Goal: Answer question/provide support: Share knowledge or assist other users

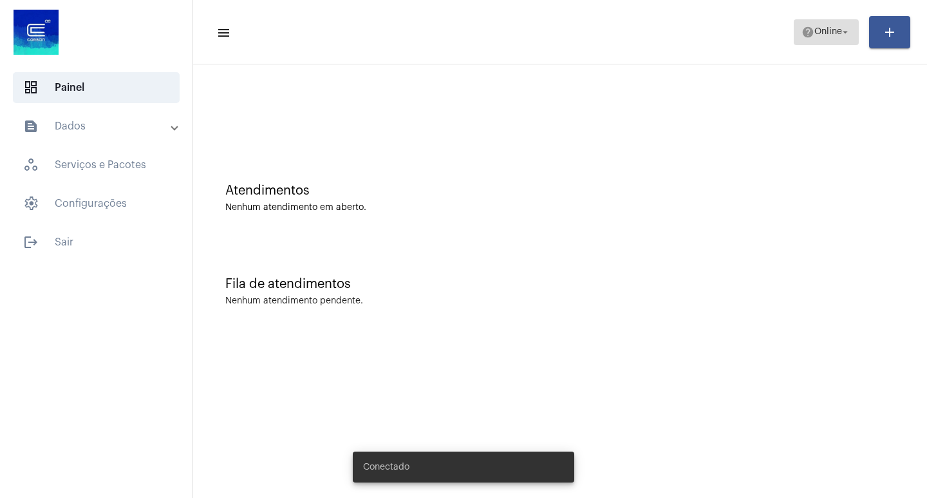
click at [814, 33] on span "Online" at bounding box center [828, 32] width 28 height 9
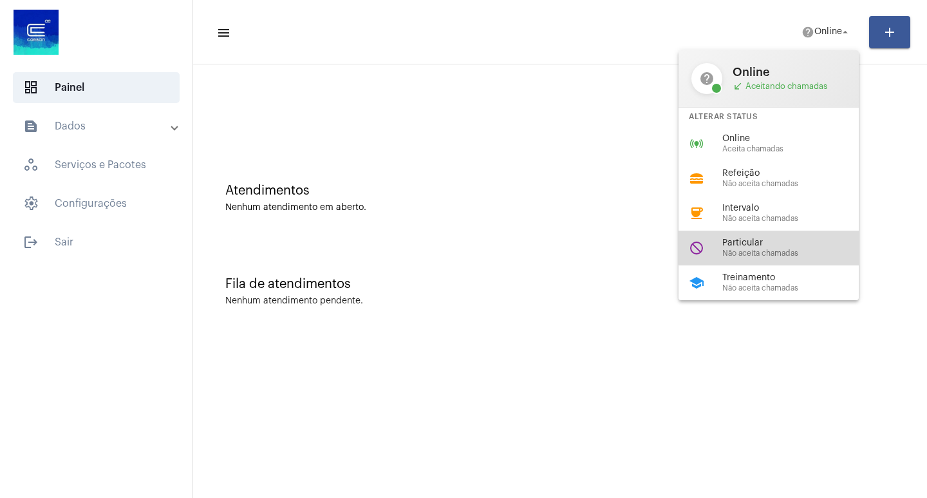
click at [794, 239] on span "Particular" at bounding box center [795, 243] width 147 height 10
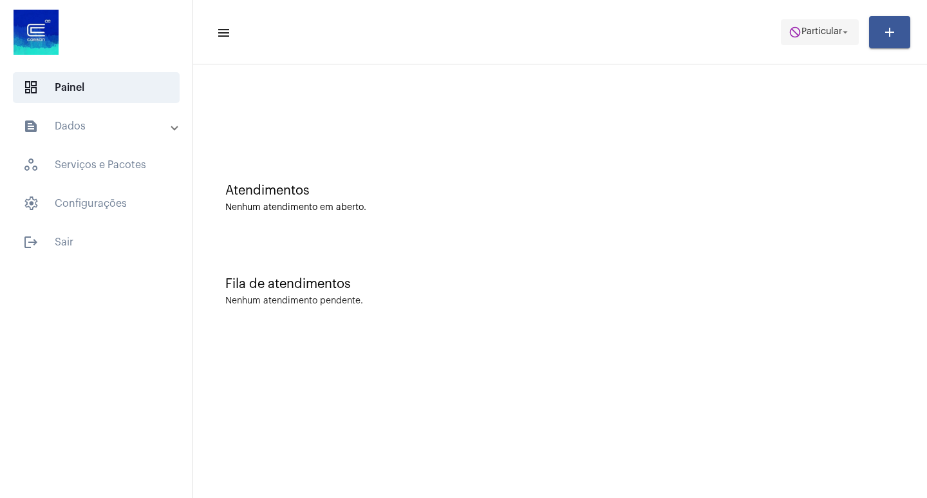
click at [847, 27] on mat-icon "arrow_drop_down" at bounding box center [846, 32] width 12 height 12
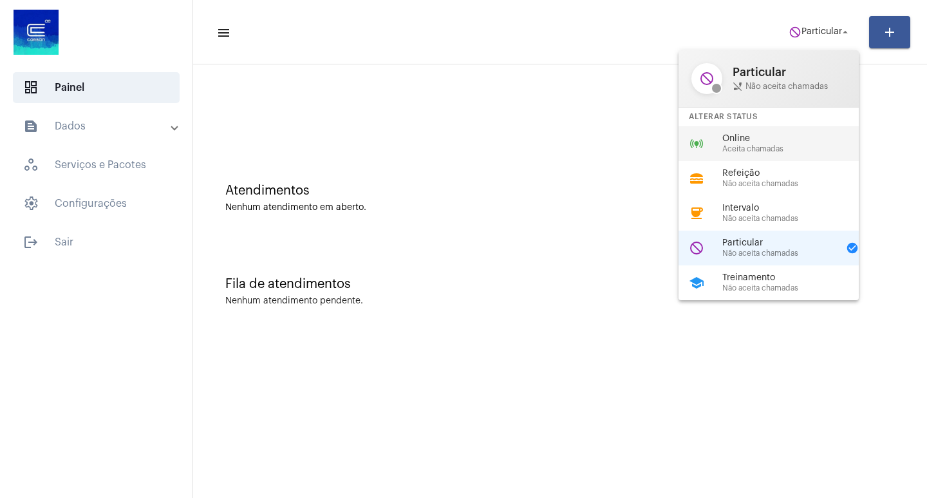
click at [764, 127] on div "online_prediction Online Aceita chamadas" at bounding box center [779, 143] width 201 height 35
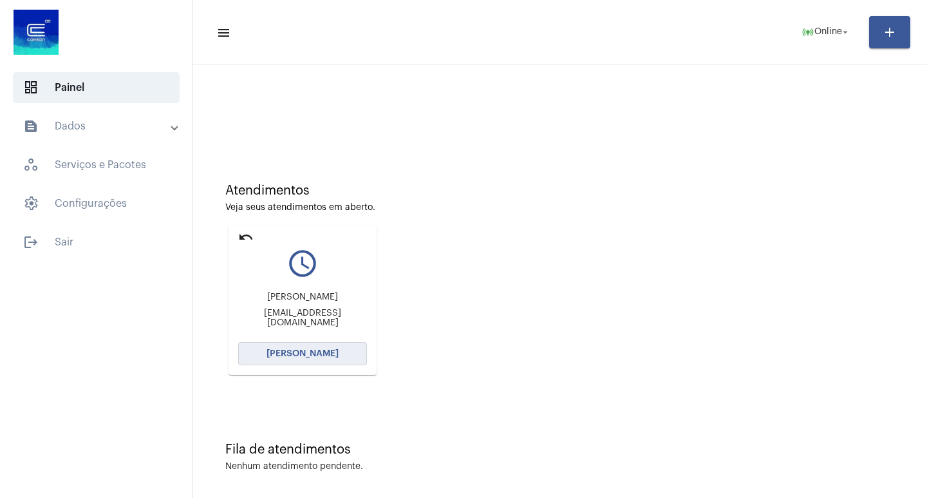
click at [312, 344] on button "[PERSON_NAME]" at bounding box center [302, 353] width 129 height 23
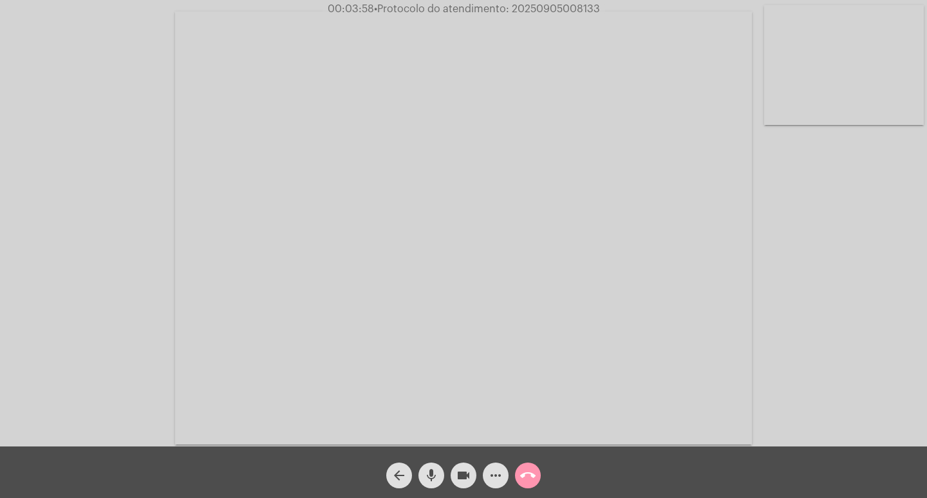
drag, startPoint x: 462, startPoint y: 480, endPoint x: 451, endPoint y: 475, distance: 12.1
click at [461, 480] on mat-icon "videocam" at bounding box center [463, 474] width 15 height 15
click at [460, 475] on mat-icon "videocam_off" at bounding box center [463, 474] width 15 height 15
click at [493, 469] on mat-icon "more_horiz" at bounding box center [495, 474] width 15 height 15
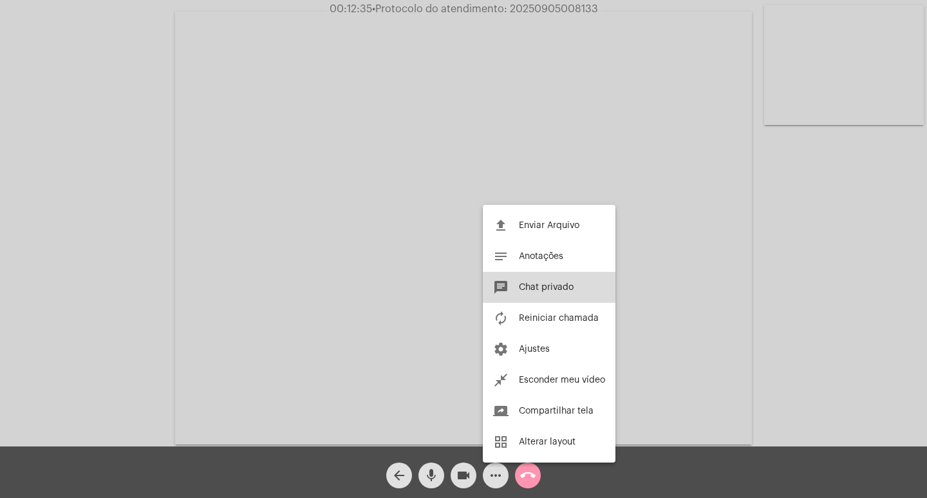
click at [545, 287] on span "Chat privado" at bounding box center [546, 287] width 55 height 9
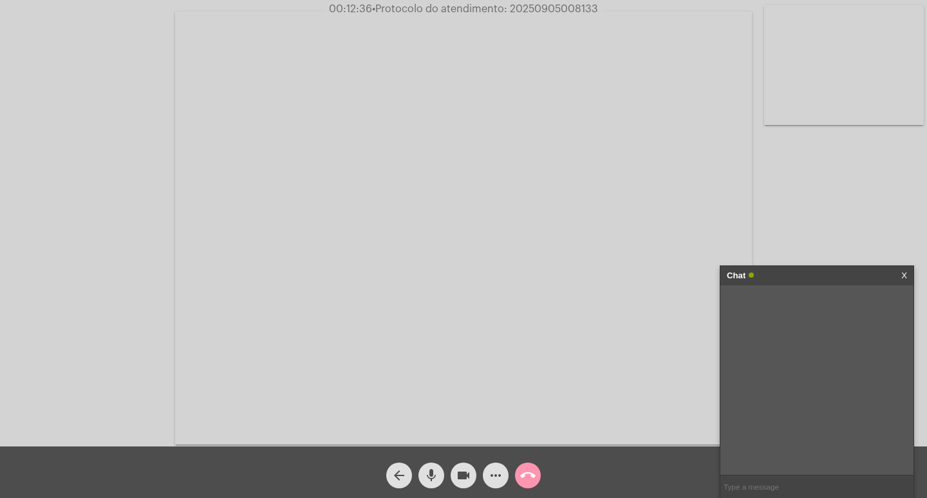
click at [753, 488] on input "text" at bounding box center [816, 486] width 193 height 23
paste input "[PERSON_NAME], 115 2ª a 6ª, das 8h às 16h30"
type input "[PERSON_NAME], 115 2ª a 6ª, das 8h às 16h30"
click at [524, 471] on mat-icon "call_end" at bounding box center [527, 474] width 15 height 15
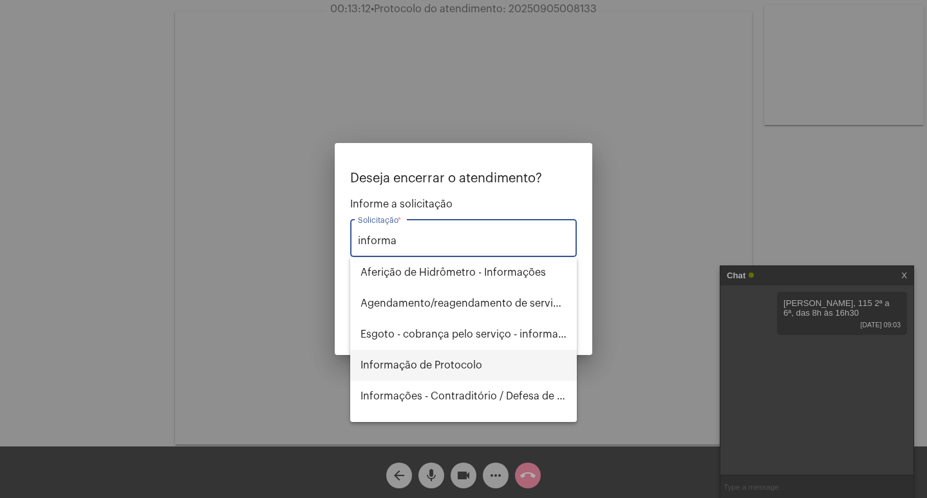
click at [494, 368] on span "Informação de Protocolo" at bounding box center [464, 365] width 206 height 31
type input "Informação de Protocolo"
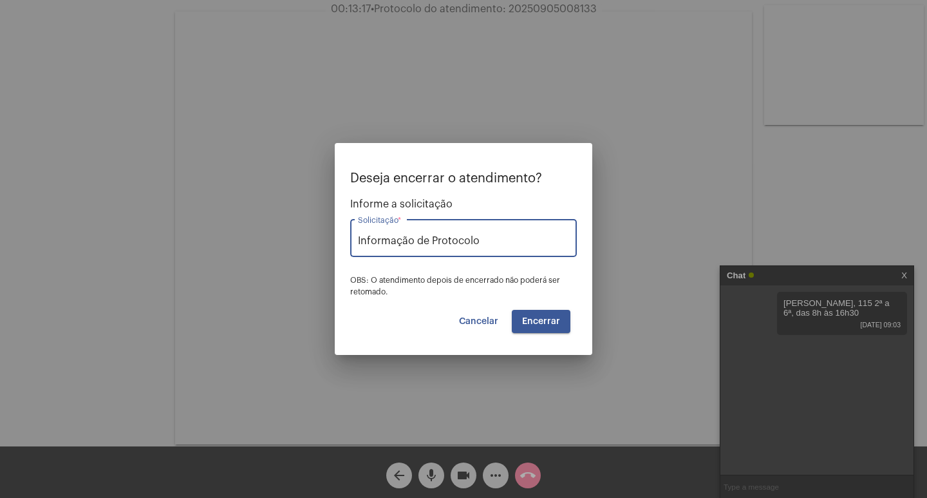
click at [523, 321] on span "Encerrar" at bounding box center [541, 321] width 38 height 9
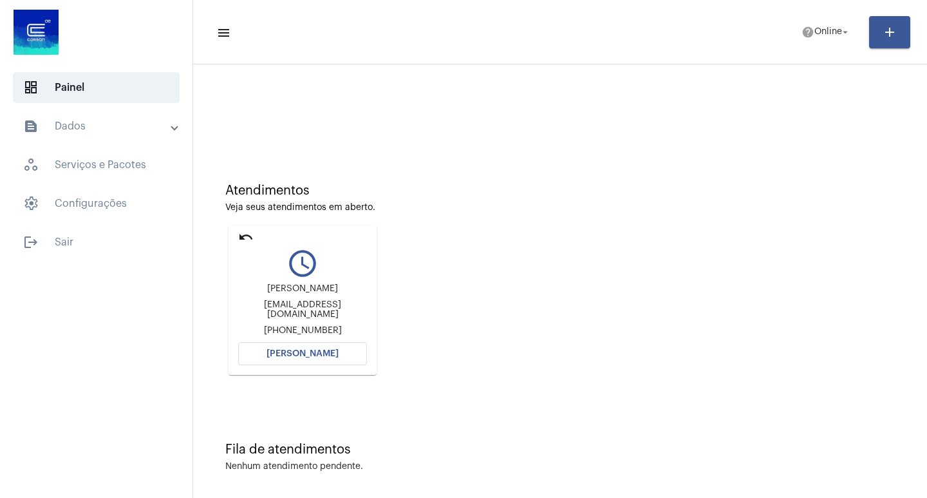
click at [333, 350] on span "[PERSON_NAME]" at bounding box center [303, 353] width 72 height 9
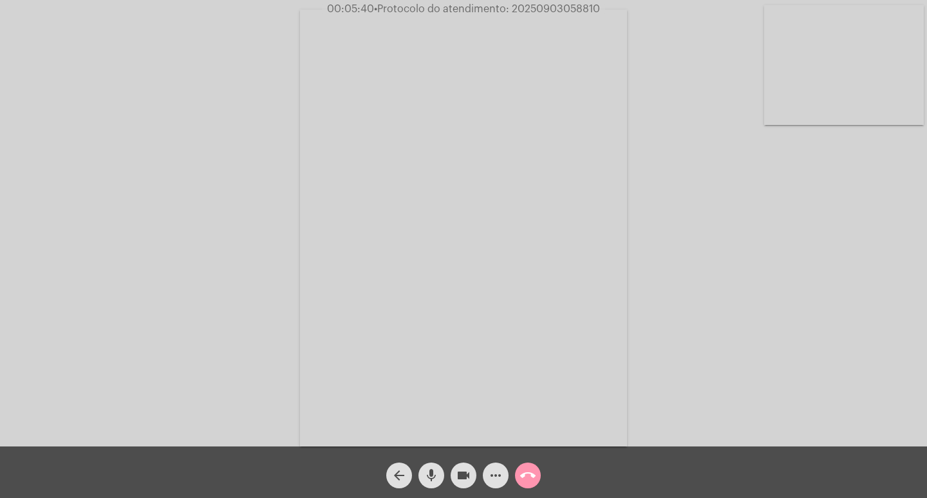
click at [460, 473] on mat-icon "videocam" at bounding box center [463, 474] width 15 height 15
click at [469, 471] on mat-icon "videocam_off" at bounding box center [463, 474] width 15 height 15
click at [491, 465] on span "more_horiz" at bounding box center [495, 475] width 15 height 26
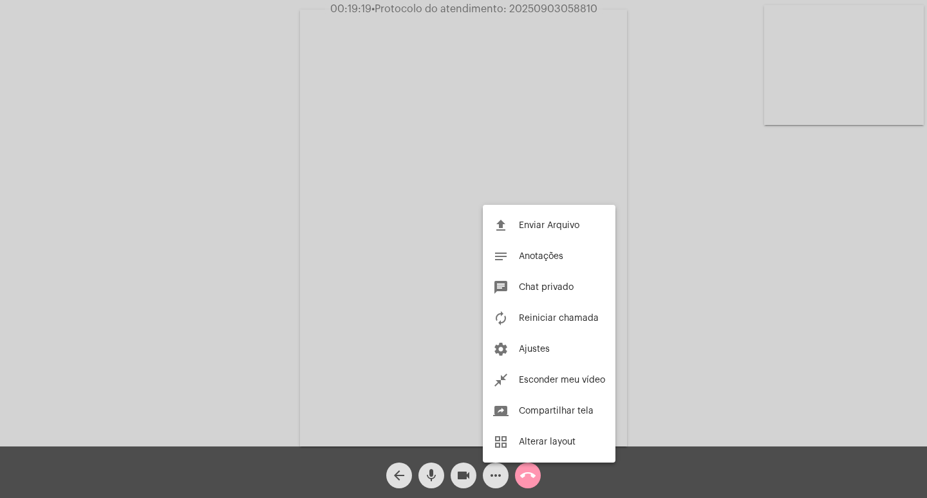
click at [255, 299] on div at bounding box center [463, 249] width 927 height 498
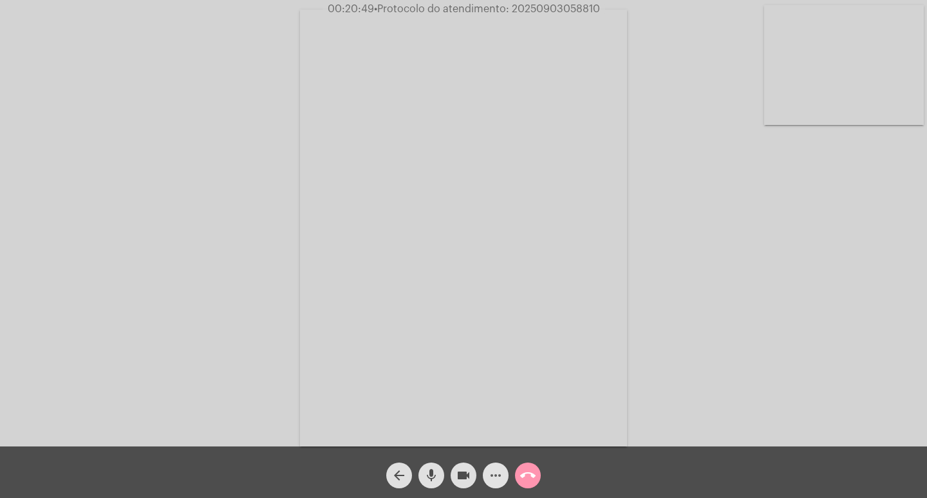
click at [488, 473] on mat-icon "more_horiz" at bounding box center [495, 474] width 15 height 15
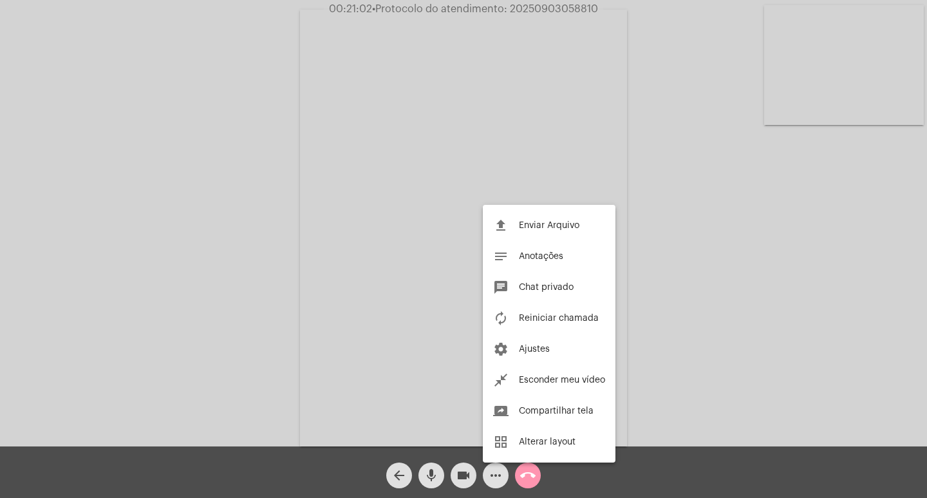
click at [295, 332] on div at bounding box center [463, 249] width 927 height 498
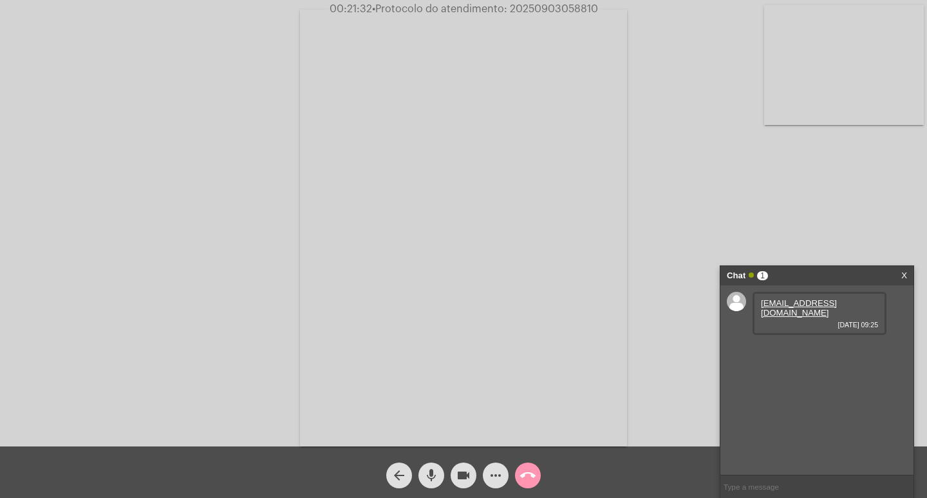
drag, startPoint x: 869, startPoint y: 302, endPoint x: 758, endPoint y: 307, distance: 110.2
click at [759, 308] on div "cris.dufloth@hotmail.com 05/09/2025 09:25" at bounding box center [820, 313] width 134 height 43
copy link
drag, startPoint x: 757, startPoint y: 303, endPoint x: 859, endPoint y: 303, distance: 102.4
click at [859, 303] on div "cris.dufloth@hotmail.com 05/09/2025 09:25" at bounding box center [820, 313] width 134 height 43
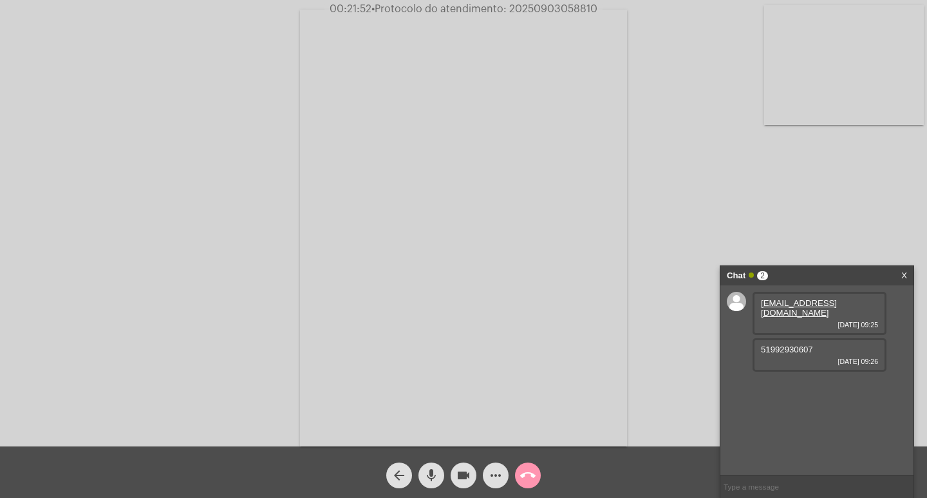
drag, startPoint x: 859, startPoint y: 303, endPoint x: 760, endPoint y: 306, distance: 99.8
click at [760, 306] on div "cris.dufloth@hotmail.com 05/09/2025 09:25" at bounding box center [820, 313] width 134 height 43
copy link "cris.dufloth@hotmail.com"
drag, startPoint x: 816, startPoint y: 346, endPoint x: 771, endPoint y: 347, distance: 45.7
click at [771, 347] on div "51992930607 05/09/2025 09:26" at bounding box center [820, 354] width 134 height 33
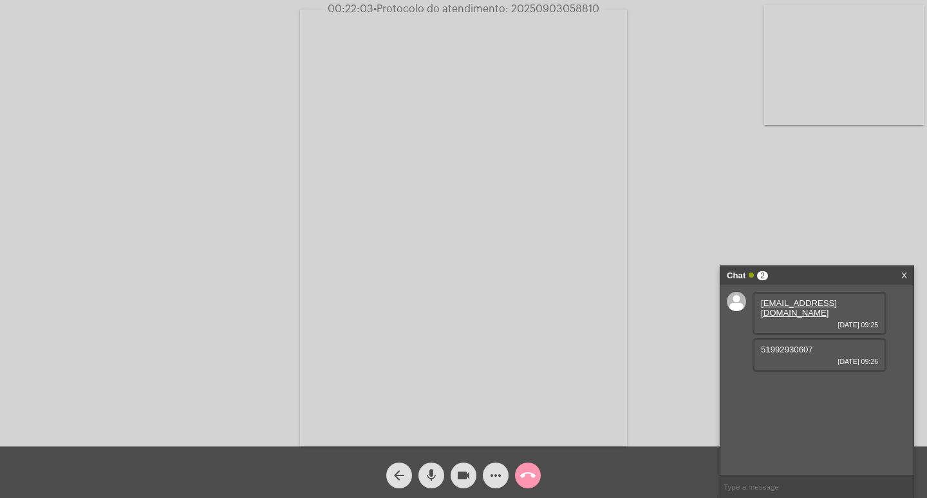
drag, startPoint x: 760, startPoint y: 337, endPoint x: 817, endPoint y: 335, distance: 56.7
click at [816, 338] on div "51992930607 05/09/2025 09:26" at bounding box center [820, 354] width 134 height 33
copy span "51992930607"
click at [806, 478] on input "text" at bounding box center [816, 486] width 193 height 23
paste input "7 Dias, 14 Horas e 30 Minutos até o vencimento!"
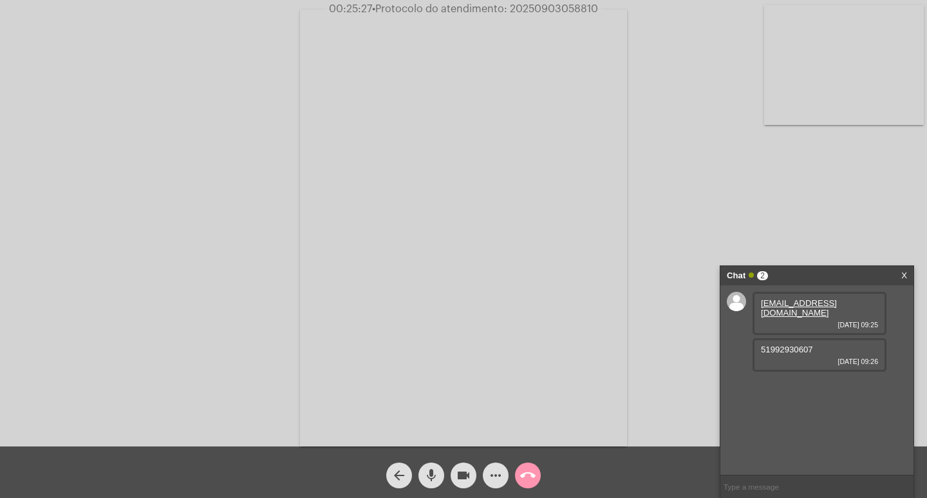
type input "7 Dias, 14 Horas e 30 Minutos até o vencimento!"
click at [534, 485] on span "call_end" at bounding box center [527, 475] width 15 height 26
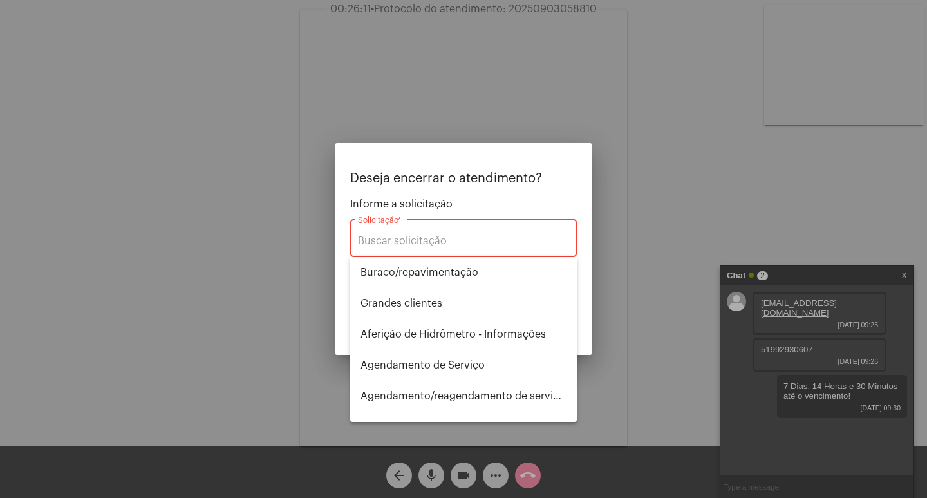
click at [758, 359] on div at bounding box center [463, 249] width 927 height 498
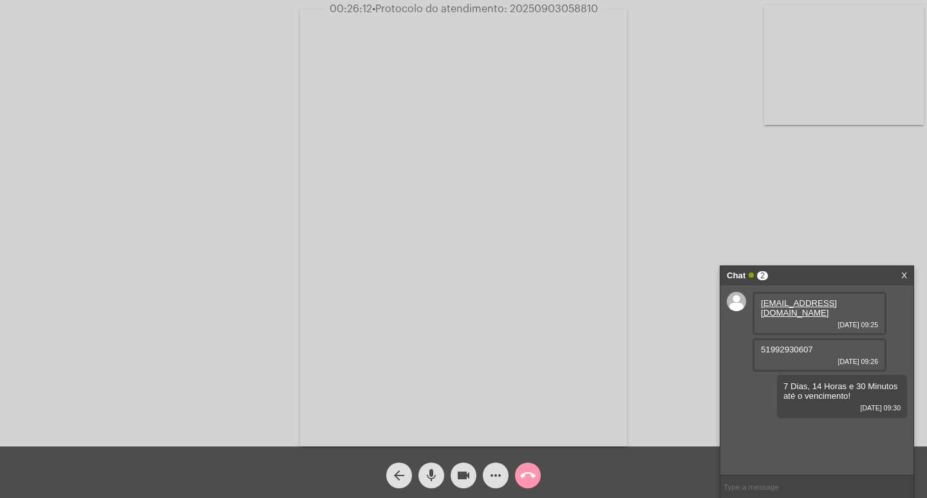
click at [532, 7] on span "• Protocolo do atendimento: 20250903058810" at bounding box center [485, 9] width 226 height 10
copy span "20250903058810"
click at [529, 476] on mat-icon "call_end" at bounding box center [527, 474] width 15 height 15
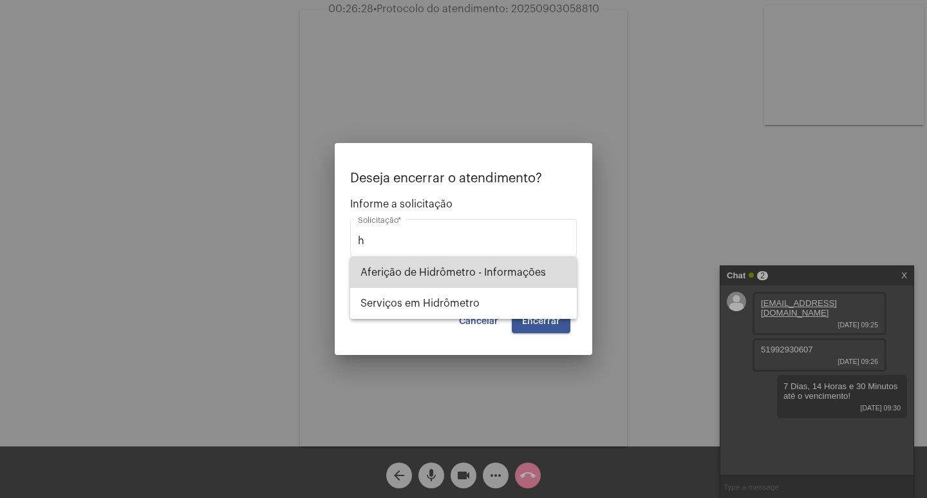
click at [494, 277] on span "Aferição de Hidrômetro - Informações" at bounding box center [464, 272] width 206 height 31
type input "Aferição de Hidrômetro - Informações"
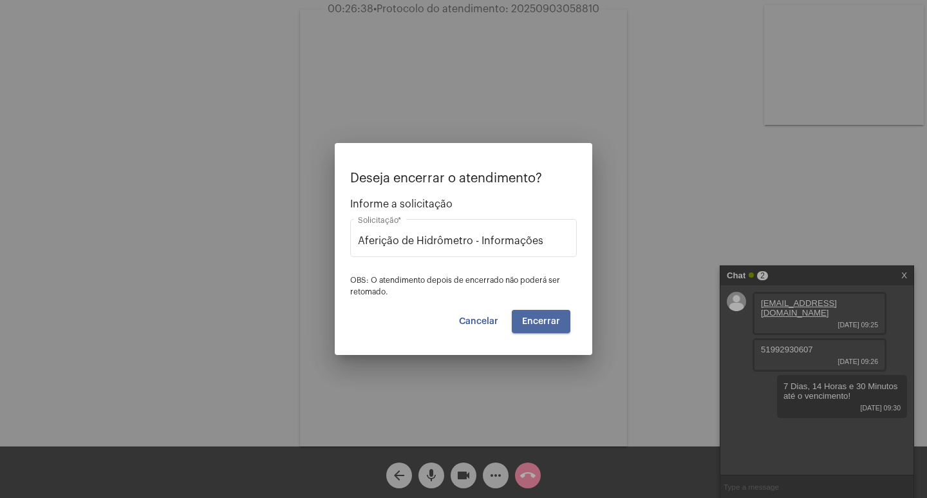
click at [544, 315] on button "Encerrar" at bounding box center [541, 321] width 59 height 23
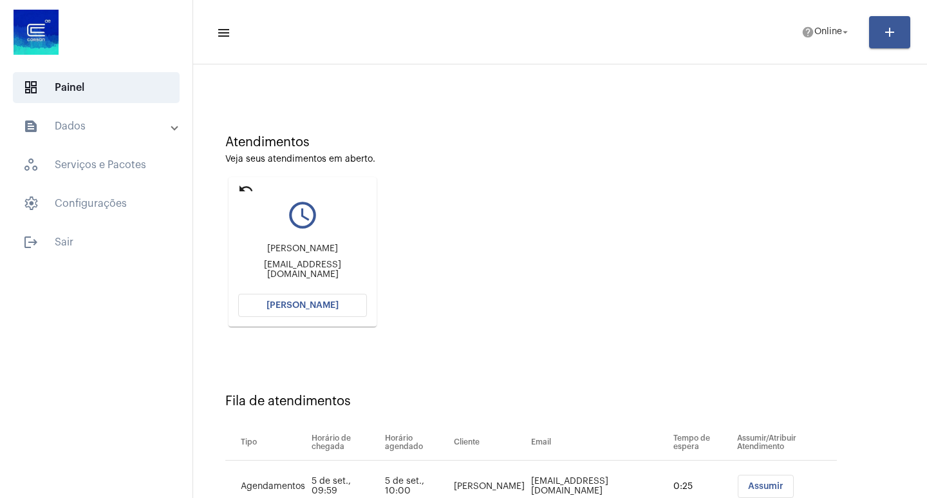
scroll to position [98, 0]
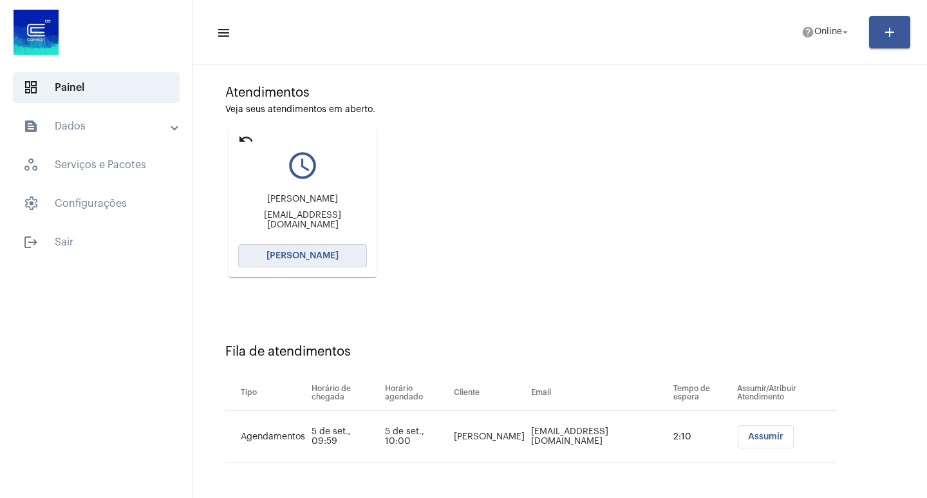
click at [307, 261] on button "[PERSON_NAME]" at bounding box center [302, 255] width 129 height 23
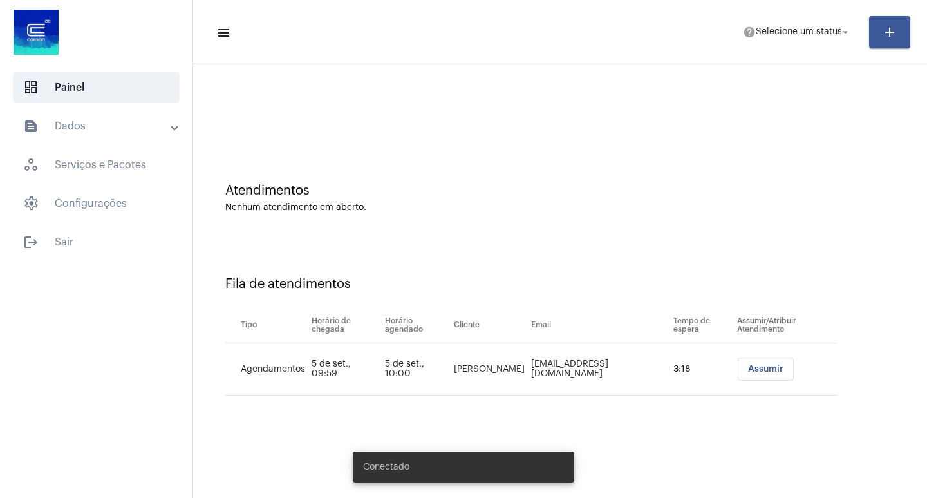
click at [738, 364] on button "Assumir" at bounding box center [766, 368] width 56 height 23
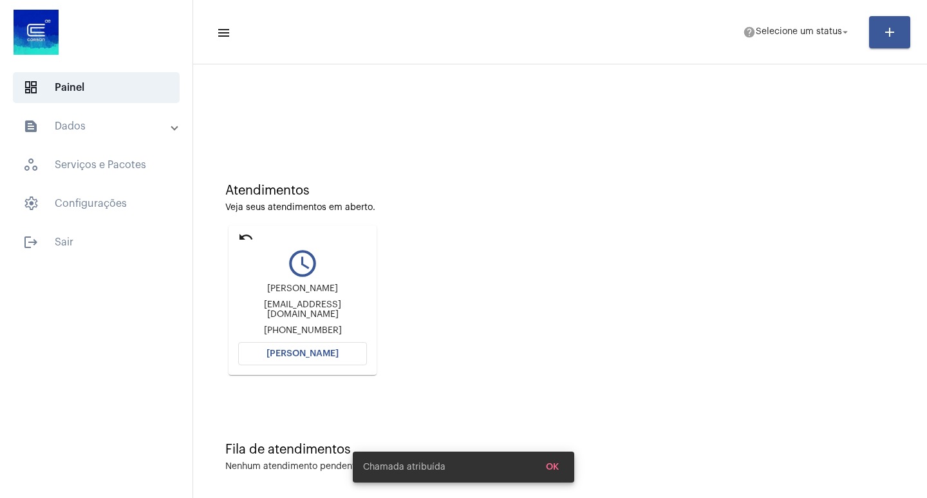
click at [316, 351] on span "[PERSON_NAME]" at bounding box center [303, 353] width 72 height 9
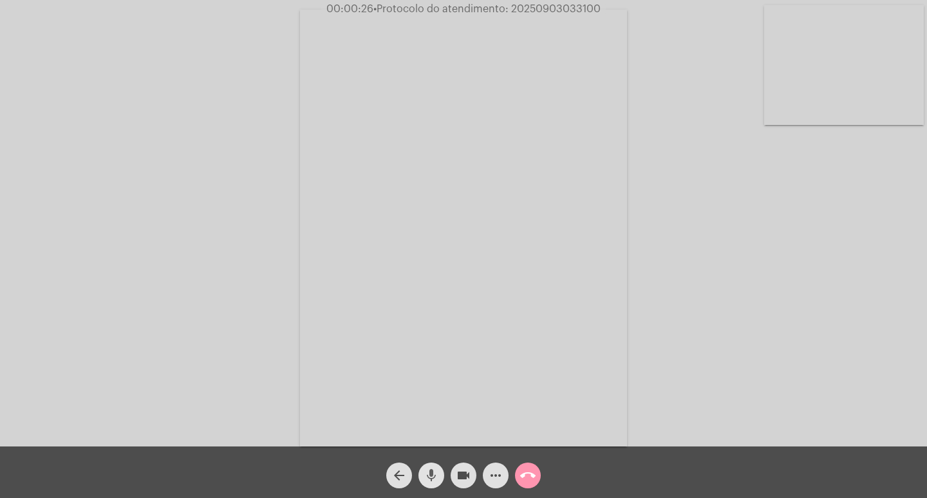
click at [439, 468] on button "mic" at bounding box center [431, 475] width 26 height 26
click at [426, 477] on mat-icon "mic_off" at bounding box center [431, 474] width 15 height 15
click at [527, 3] on span "00:05:46 • Protocolo do atendimento: 20250903033100" at bounding box center [464, 9] width 284 height 13
click at [531, 6] on span "• Protocolo do atendimento: 20250903033100" at bounding box center [486, 9] width 227 height 10
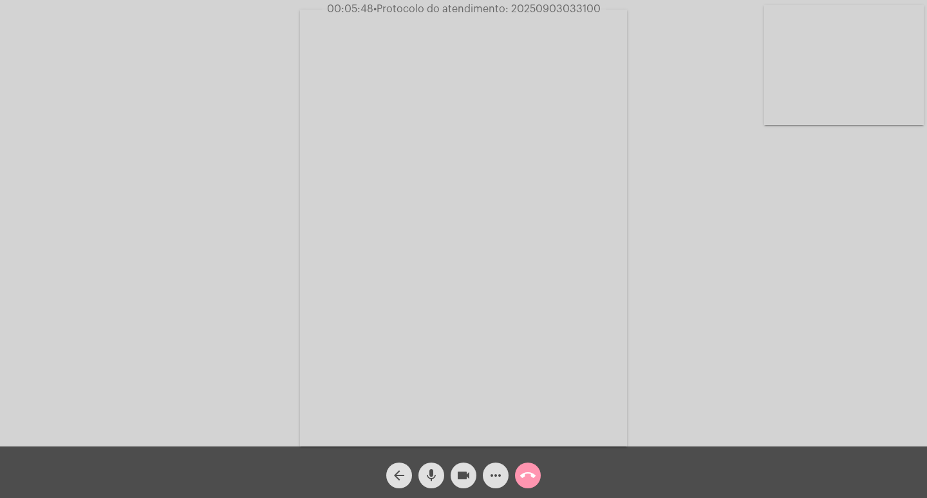
copy span "20250903033100"
click at [536, 478] on button "call_end" at bounding box center [528, 475] width 26 height 26
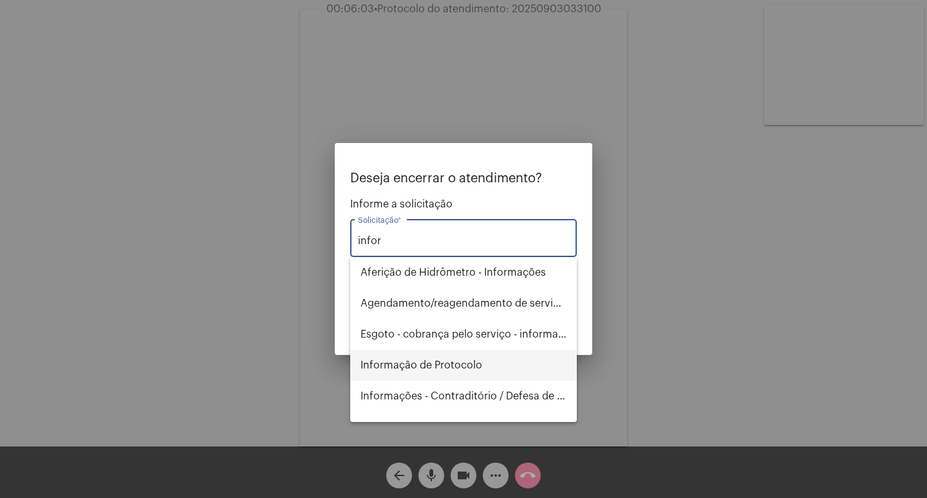
click at [515, 361] on span "Informação de Protocolo" at bounding box center [464, 365] width 206 height 31
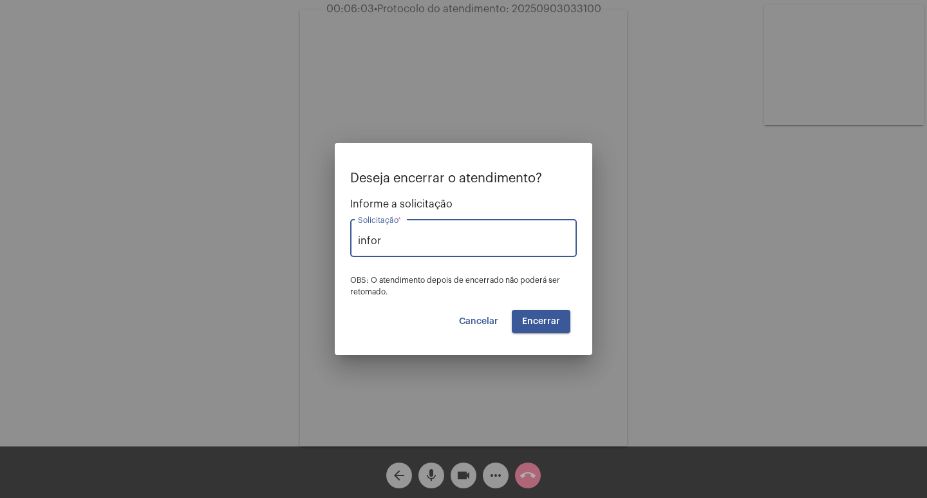
type input "Informação de Protocolo"
click at [543, 322] on span "Encerrar" at bounding box center [541, 321] width 38 height 9
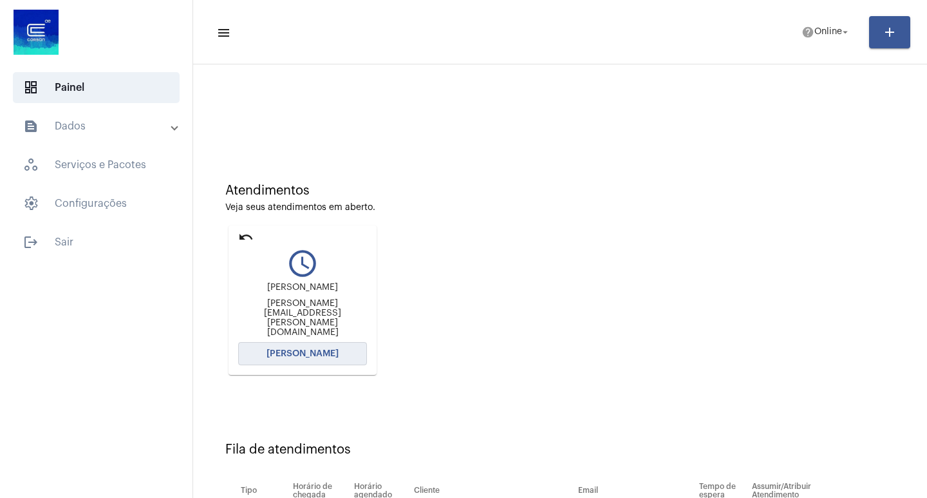
click at [315, 352] on span "[PERSON_NAME]" at bounding box center [303, 353] width 72 height 9
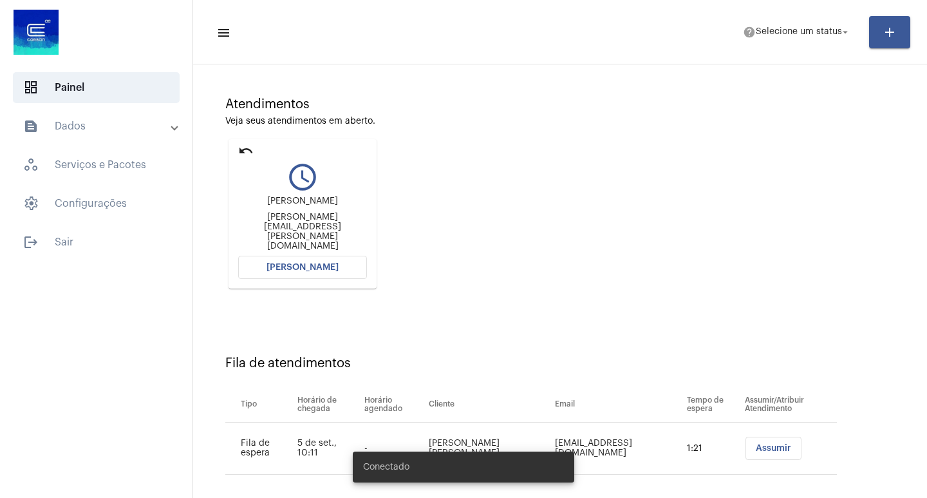
scroll to position [98, 0]
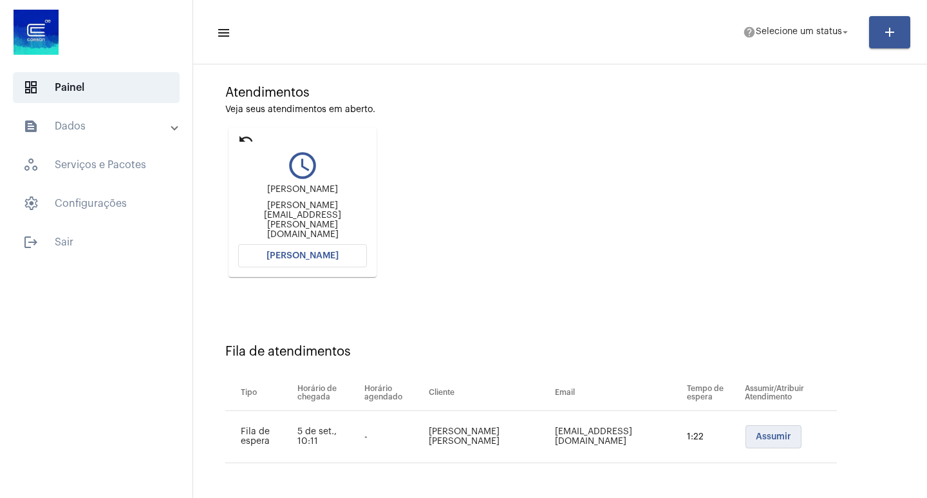
click at [759, 427] on button "Assumir" at bounding box center [774, 436] width 56 height 23
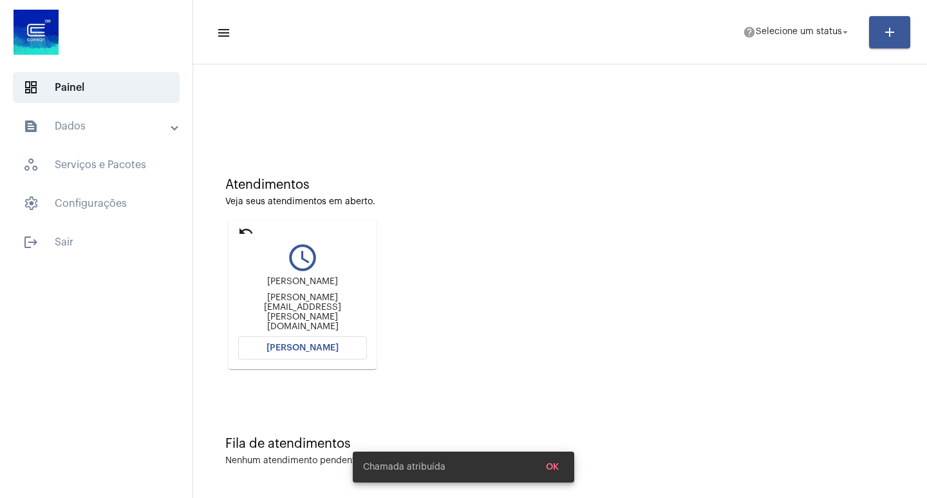
scroll to position [0, 0]
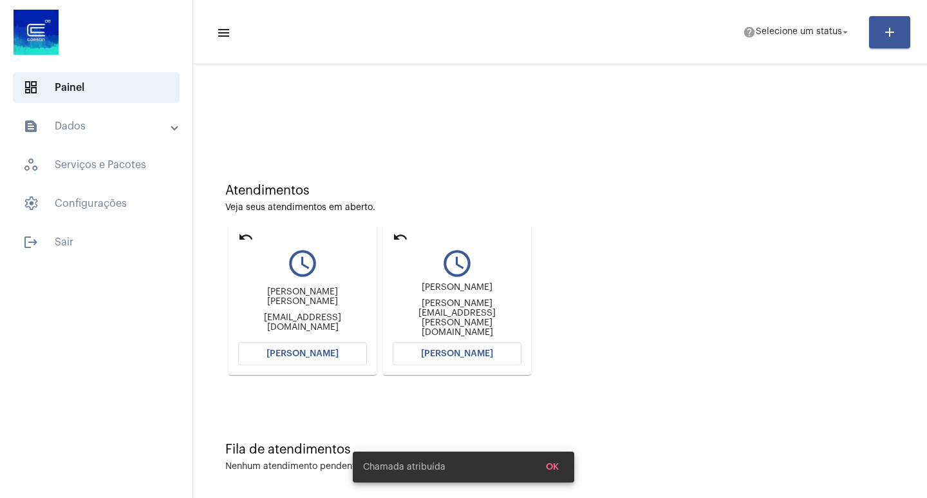
click at [395, 236] on mat-icon "undo" at bounding box center [400, 236] width 15 height 15
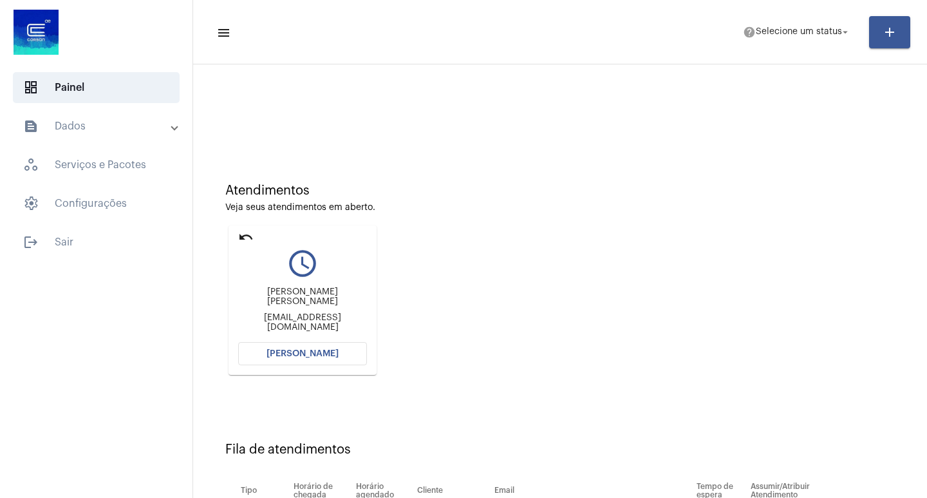
scroll to position [98, 0]
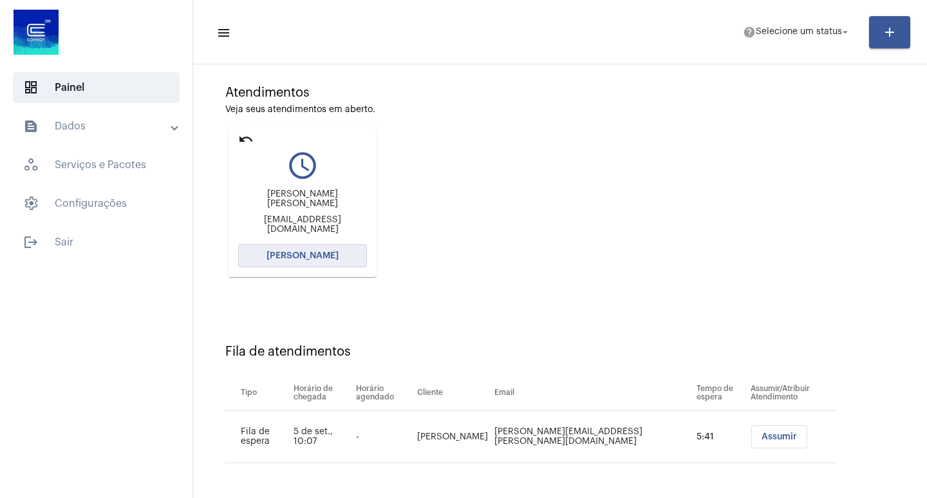
click at [279, 252] on span "[PERSON_NAME]" at bounding box center [303, 255] width 72 height 9
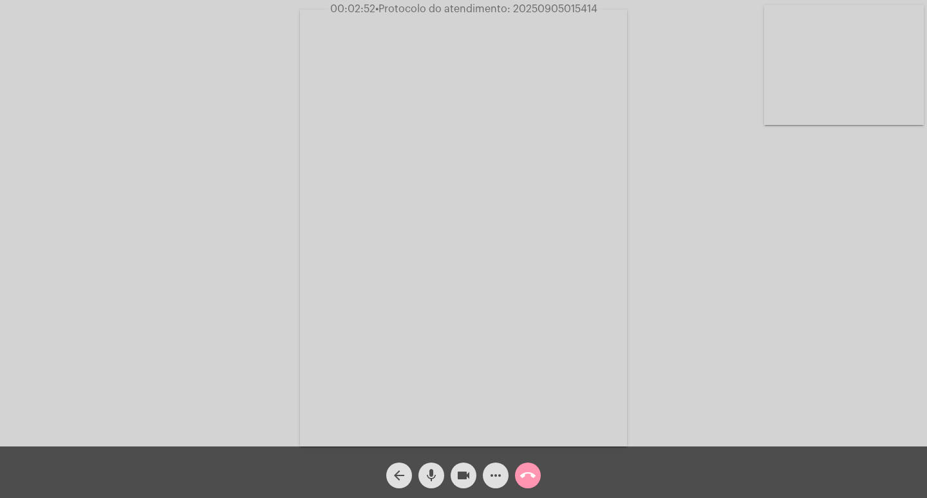
click at [196, 357] on div "Acessando Câmera e Microfone..." at bounding box center [463, 226] width 925 height 446
click at [531, 463] on span "call_end" at bounding box center [527, 475] width 15 height 26
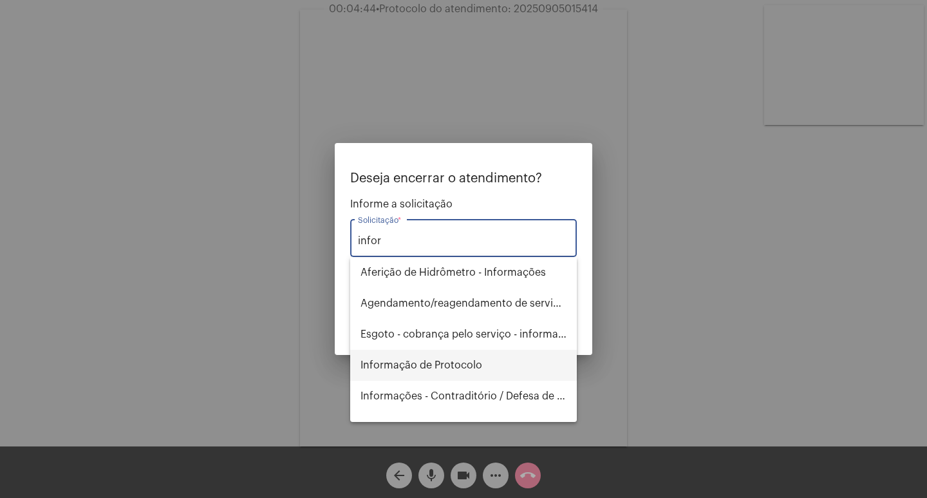
click at [487, 372] on span "Informação de Protocolo" at bounding box center [464, 365] width 206 height 31
type input "Informação de Protocolo"
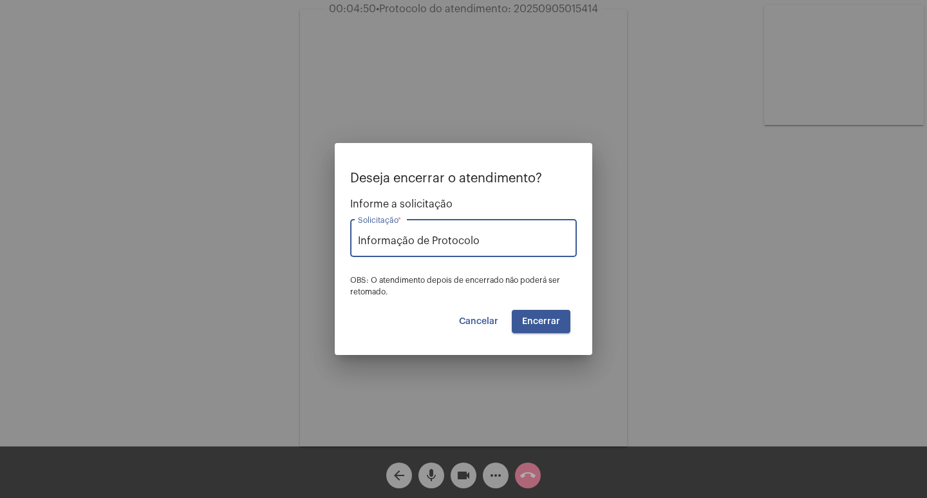
click at [464, 322] on span "Cancelar" at bounding box center [478, 321] width 39 height 9
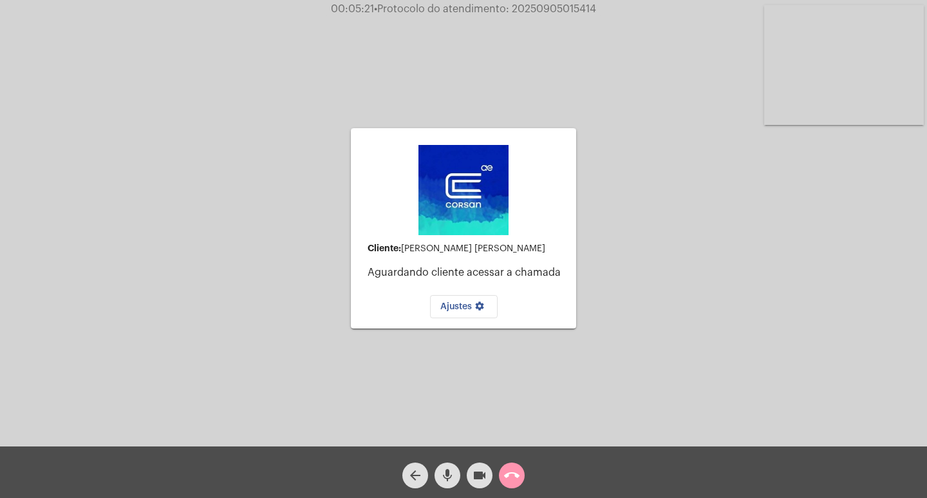
click at [548, 421] on div "Cliente: [PERSON_NAME] [PERSON_NAME] Aguardando cliente acessar a chamada Ajust…" at bounding box center [463, 227] width 225 height 443
click at [521, 476] on button "call_end" at bounding box center [512, 475] width 26 height 26
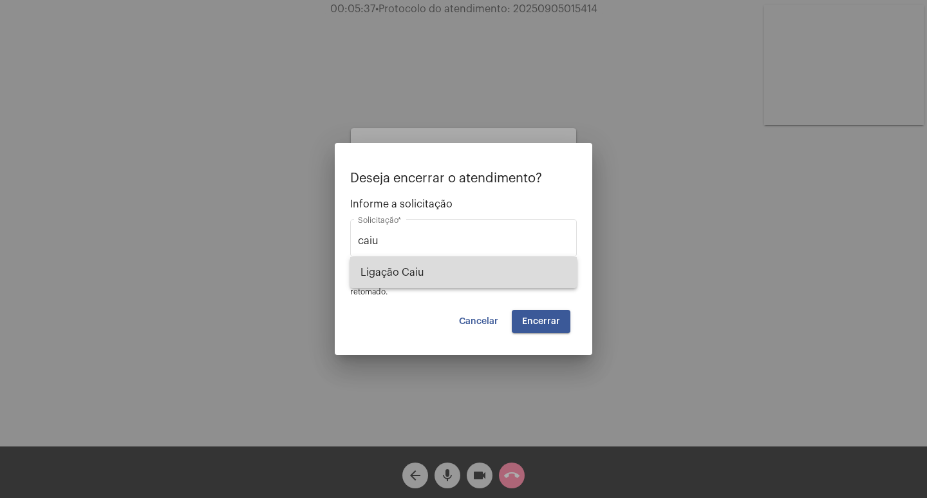
click at [456, 284] on span "Ligação Caiu" at bounding box center [464, 272] width 206 height 31
type input "Ligação Caiu"
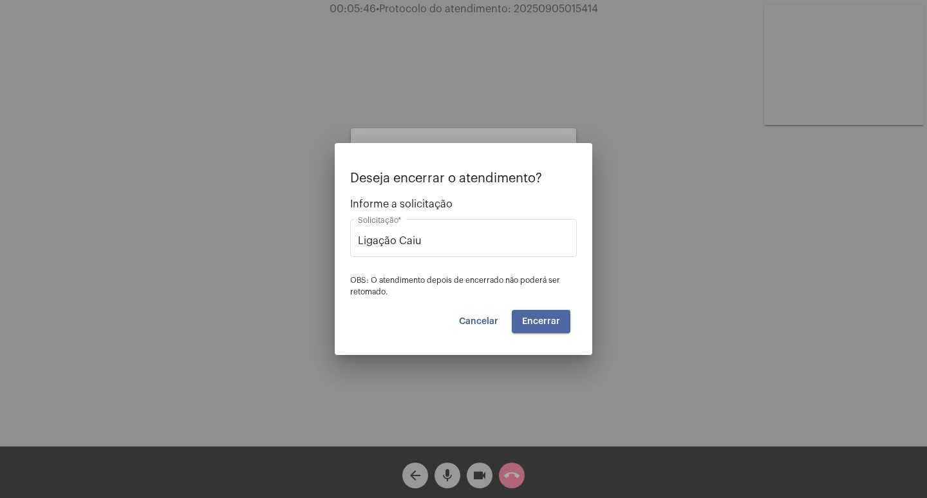
click at [534, 315] on button "Encerrar" at bounding box center [541, 321] width 59 height 23
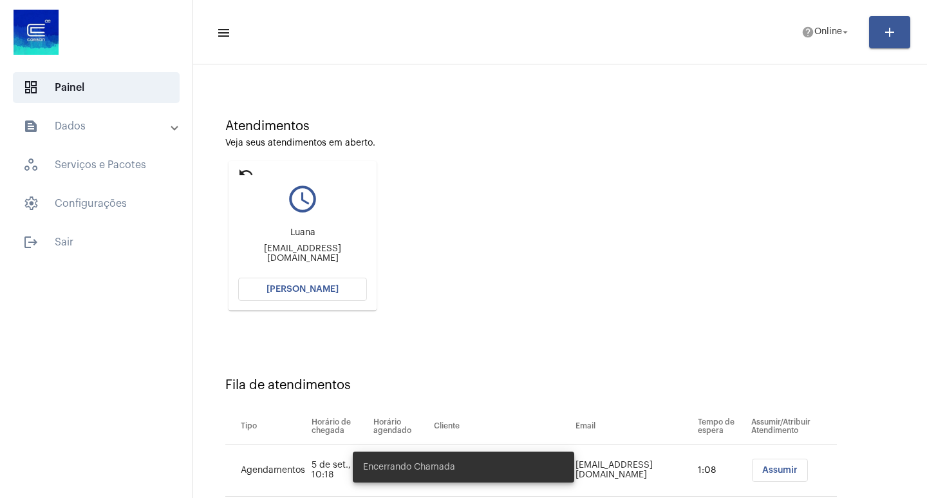
scroll to position [202, 0]
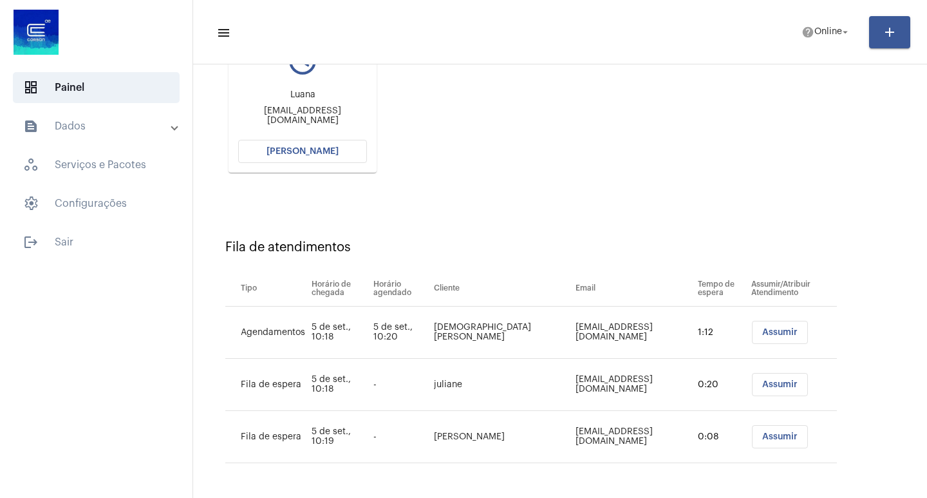
click at [332, 151] on span "[PERSON_NAME]" at bounding box center [303, 151] width 72 height 9
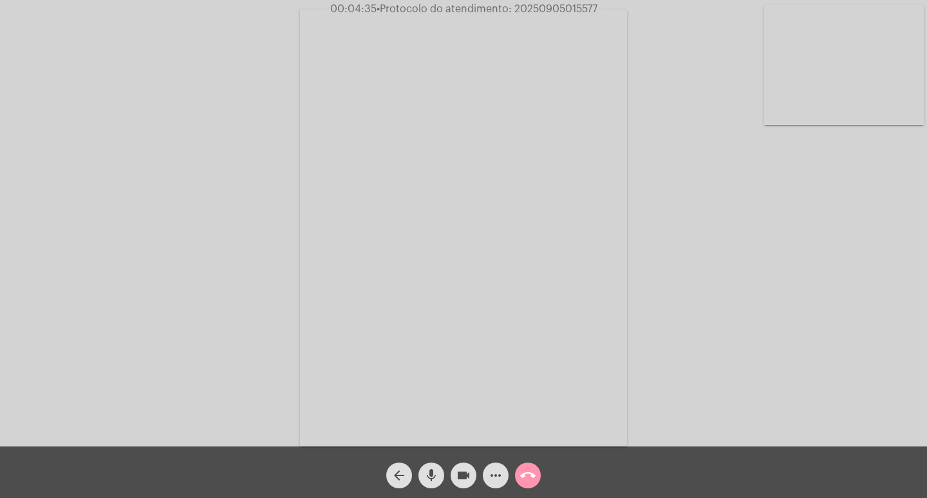
click at [460, 479] on mat-icon "videocam" at bounding box center [463, 474] width 15 height 15
click at [458, 473] on mat-icon "videocam_off" at bounding box center [463, 474] width 15 height 15
click at [527, 473] on mat-icon "call_end" at bounding box center [527, 474] width 15 height 15
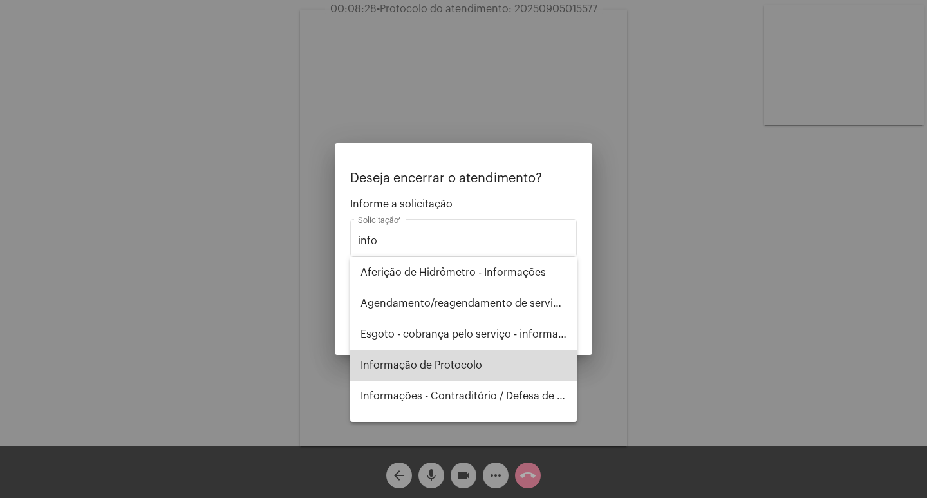
click at [480, 369] on span "Informação de Protocolo" at bounding box center [464, 365] width 206 height 31
type input "Informação de Protocolo"
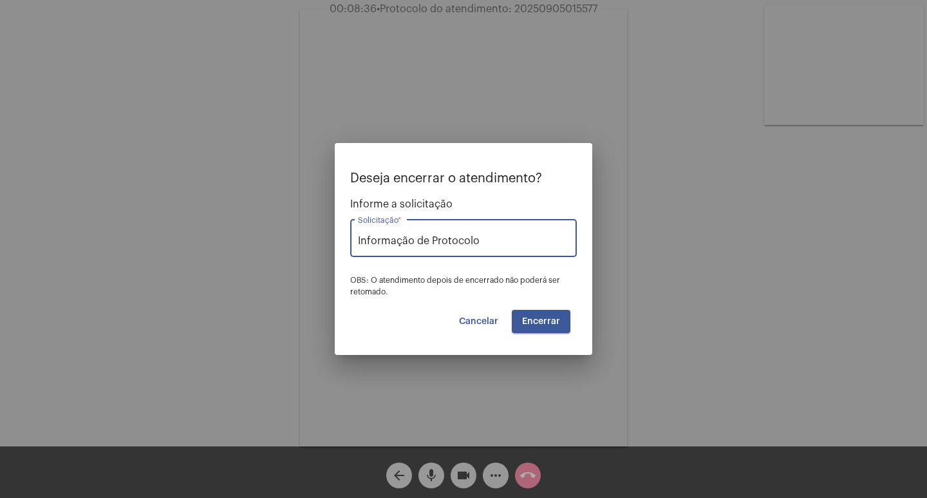
click at [551, 321] on span "Encerrar" at bounding box center [541, 321] width 38 height 9
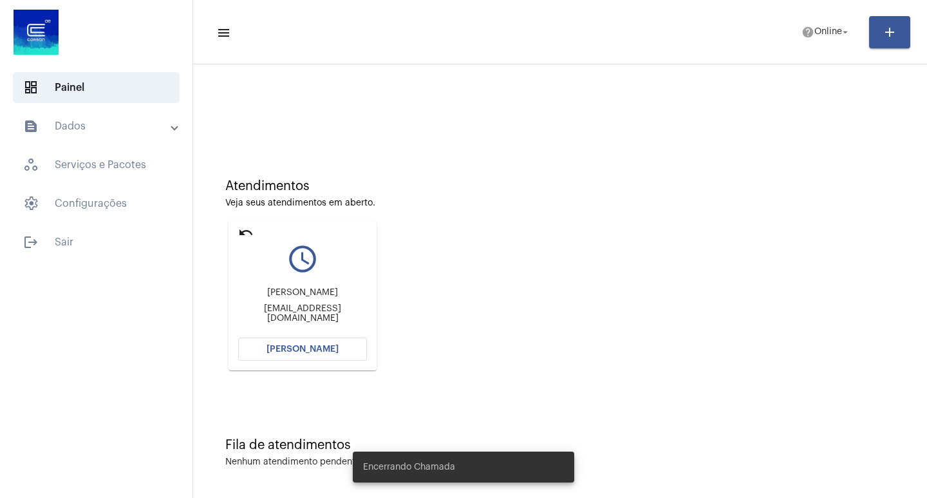
scroll to position [6, 0]
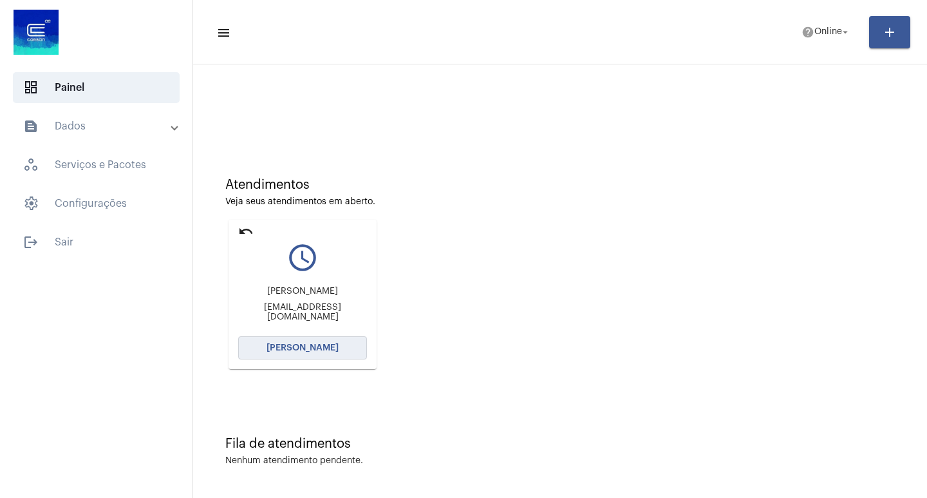
click at [279, 346] on span "[PERSON_NAME]" at bounding box center [303, 347] width 72 height 9
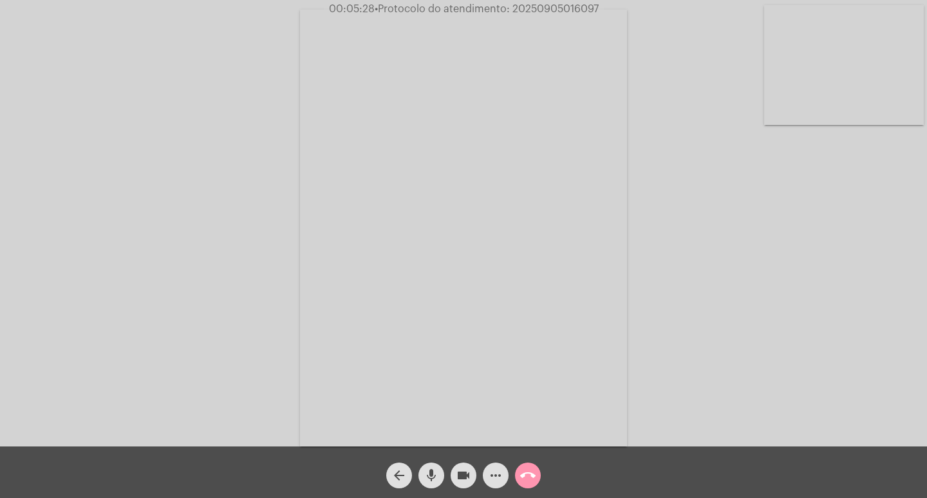
click at [559, 6] on span "• Protocolo do atendimento: 20250905016097" at bounding box center [487, 9] width 224 height 10
copy span "20250905016097"
click at [532, 476] on mat-icon "call_end" at bounding box center [527, 474] width 15 height 15
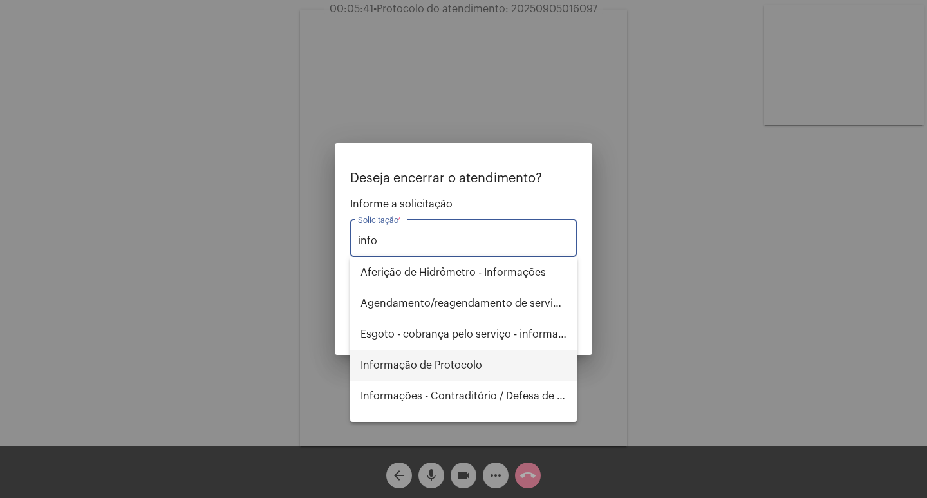
click at [431, 369] on span "Informação de Protocolo" at bounding box center [464, 365] width 206 height 31
type input "Informação de Protocolo"
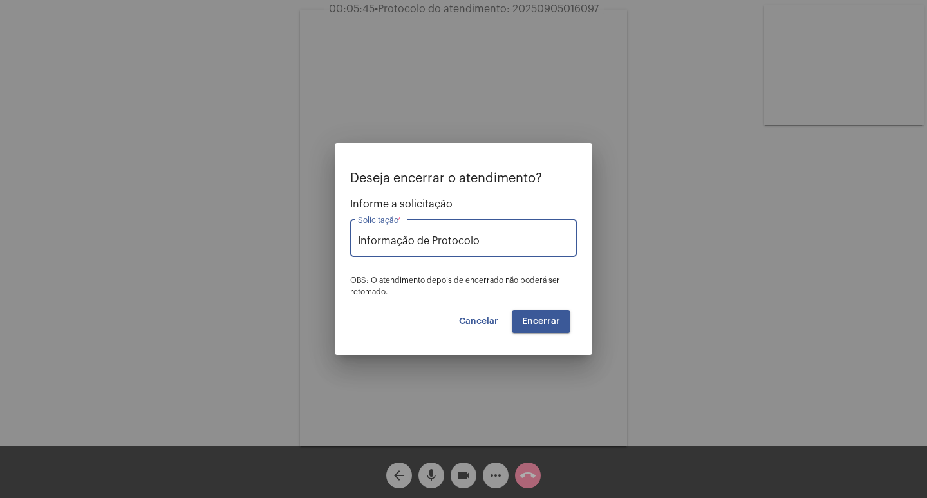
click at [541, 319] on span "Encerrar" at bounding box center [541, 321] width 38 height 9
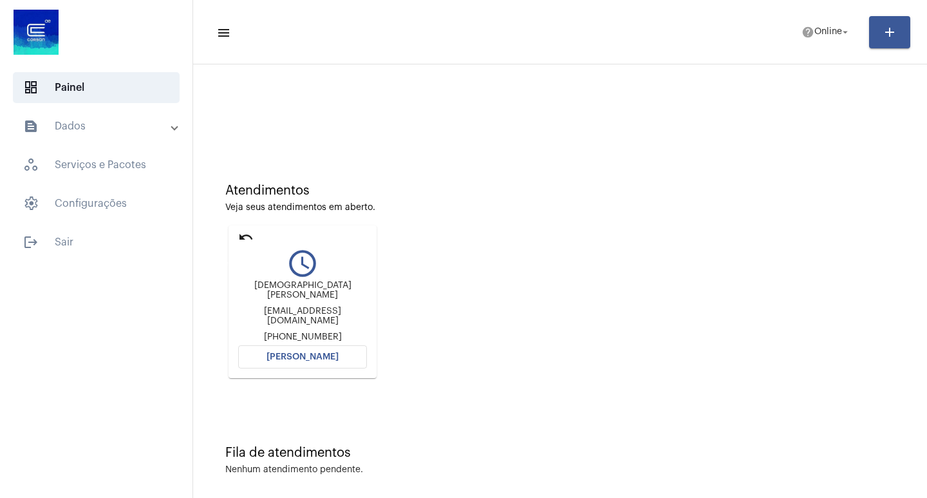
click at [240, 239] on mat-icon "undo" at bounding box center [245, 236] width 15 height 15
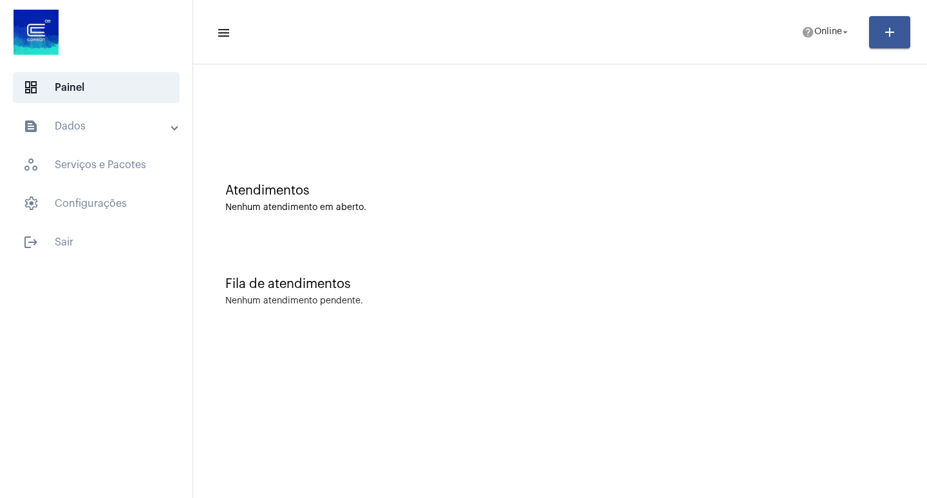
click at [84, 131] on mat-panel-title "text_snippet_outlined Dados" at bounding box center [97, 125] width 149 height 15
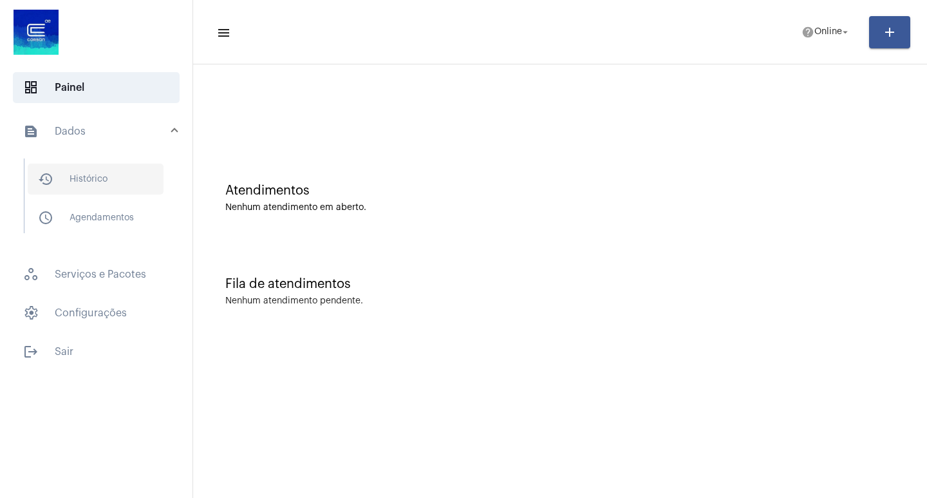
click at [124, 169] on span "history_outlined Histórico" at bounding box center [96, 179] width 136 height 31
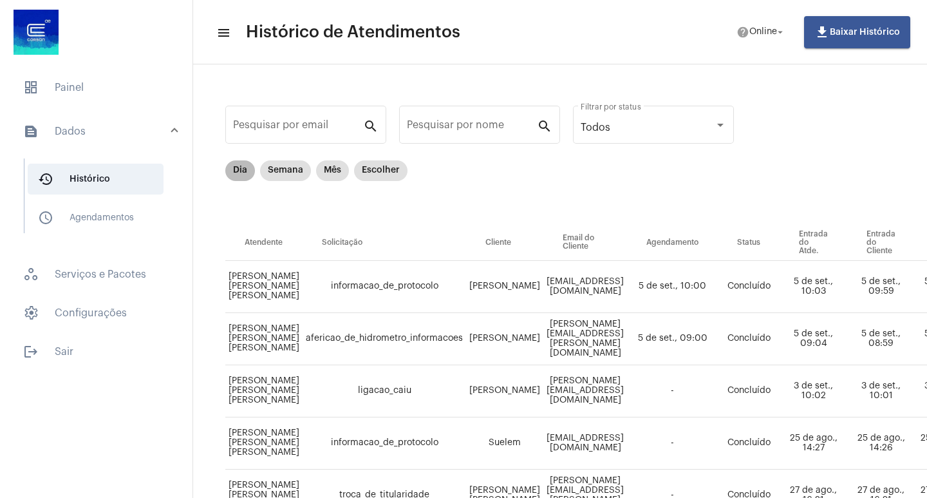
click at [242, 177] on mat-chip "Dia" at bounding box center [240, 170] width 30 height 21
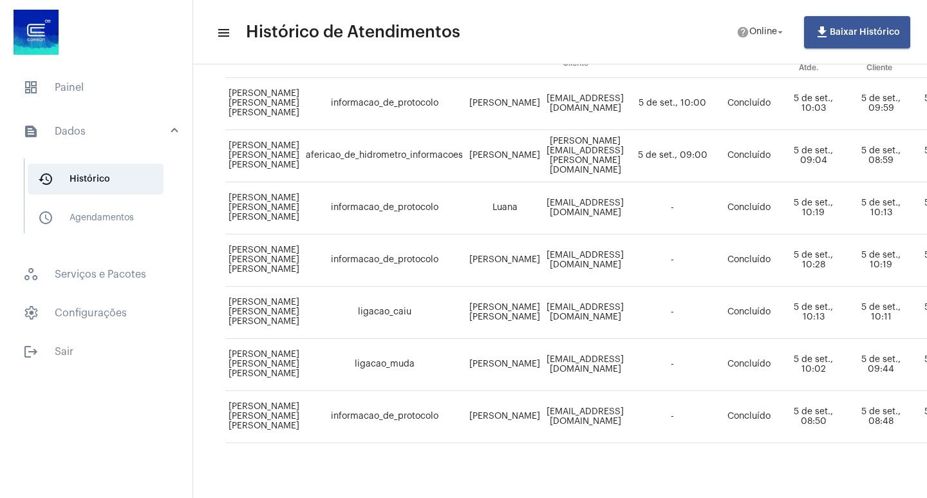
scroll to position [206, 0]
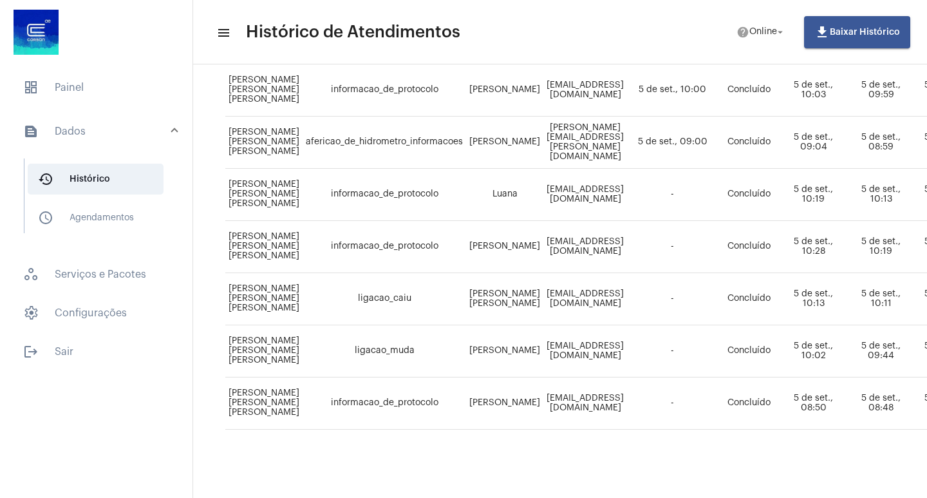
click at [579, 395] on td "[EMAIL_ADDRESS][DOMAIN_NAME]" at bounding box center [585, 403] width 84 height 52
copy td "[EMAIL_ADDRESS][DOMAIN_NAME]"
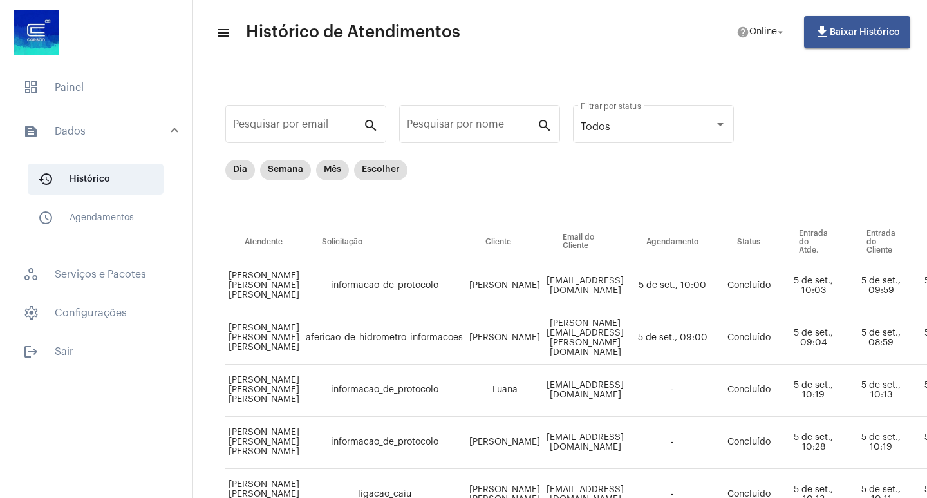
scroll to position [0, 0]
click at [71, 93] on span "dashboard Painel" at bounding box center [96, 87] width 167 height 31
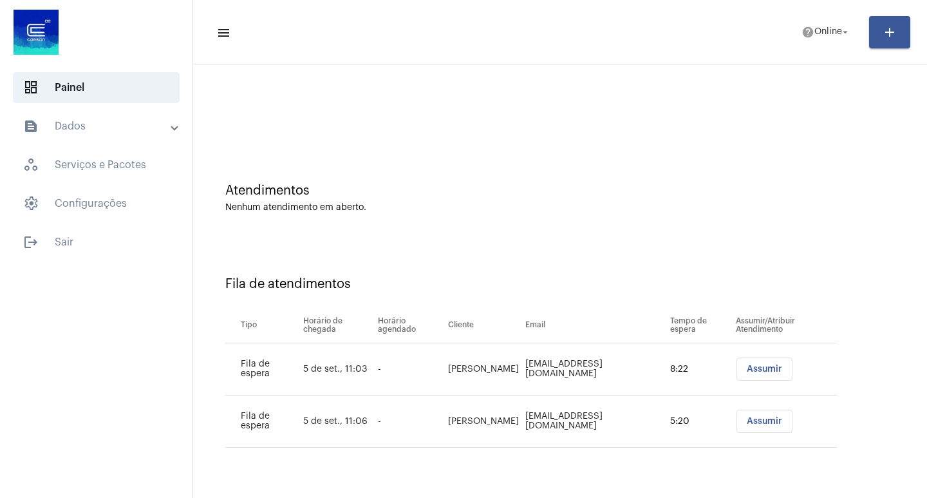
click at [751, 368] on span "Assumir" at bounding box center [764, 368] width 35 height 9
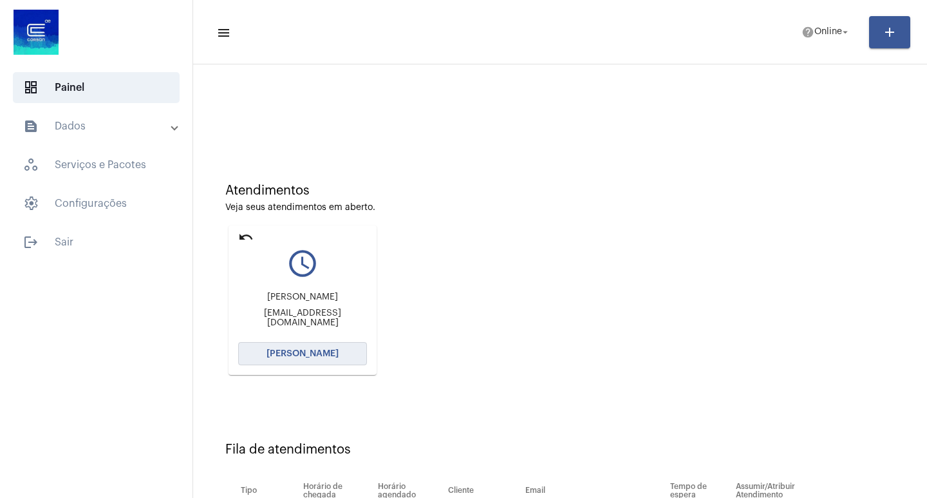
click at [344, 352] on button "[PERSON_NAME]" at bounding box center [302, 353] width 129 height 23
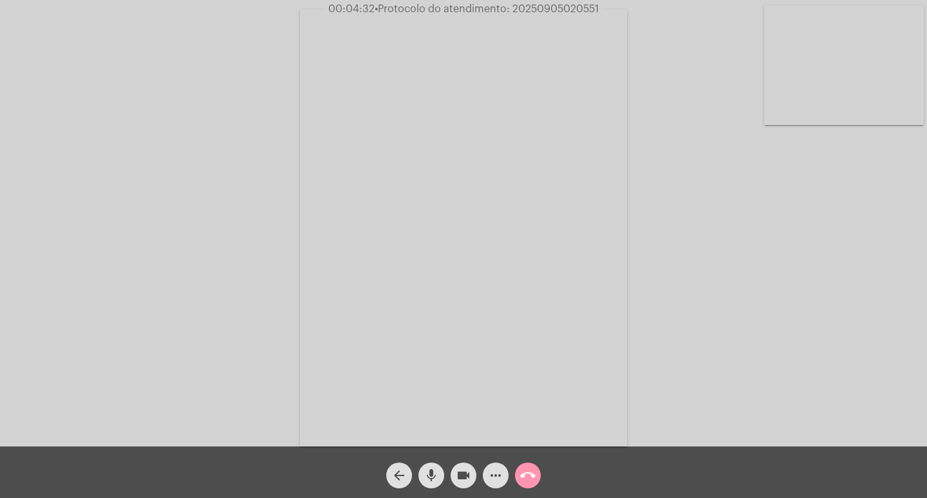
click at [462, 466] on span "videocam" at bounding box center [463, 475] width 15 height 26
click at [461, 473] on mat-icon "videocam_off" at bounding box center [463, 474] width 15 height 15
click at [465, 483] on mat-icon "videocam" at bounding box center [463, 474] width 15 height 15
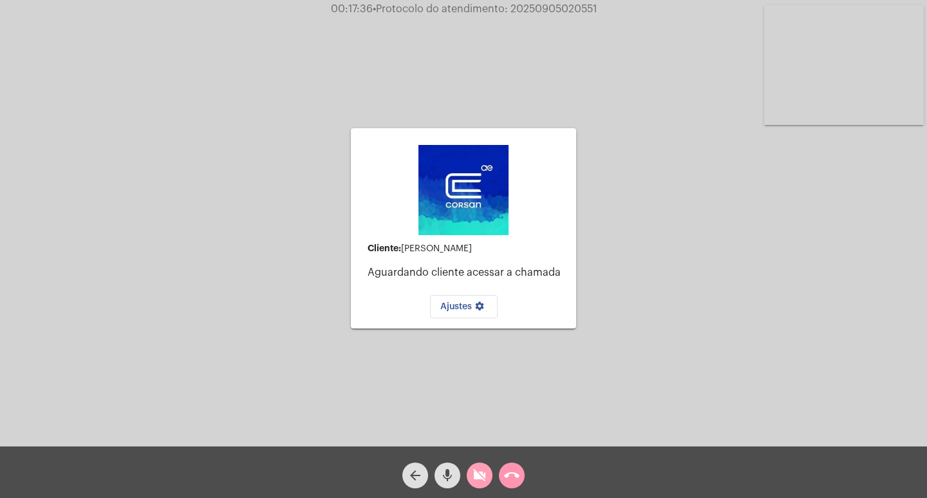
click at [478, 474] on mat-icon "videocam_off" at bounding box center [479, 474] width 15 height 15
click at [505, 474] on mat-icon "call_end" at bounding box center [511, 474] width 15 height 15
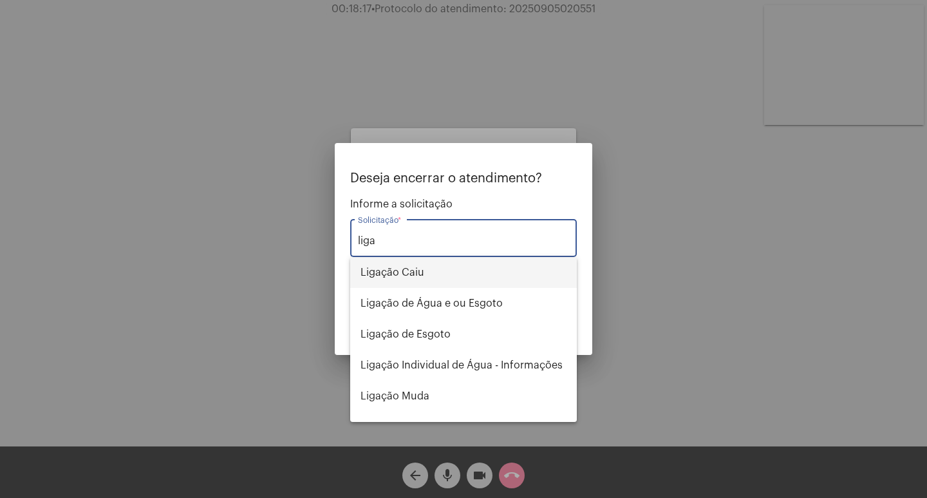
click at [402, 270] on span "Ligação Caiu" at bounding box center [464, 272] width 206 height 31
type input "Ligação Caiu"
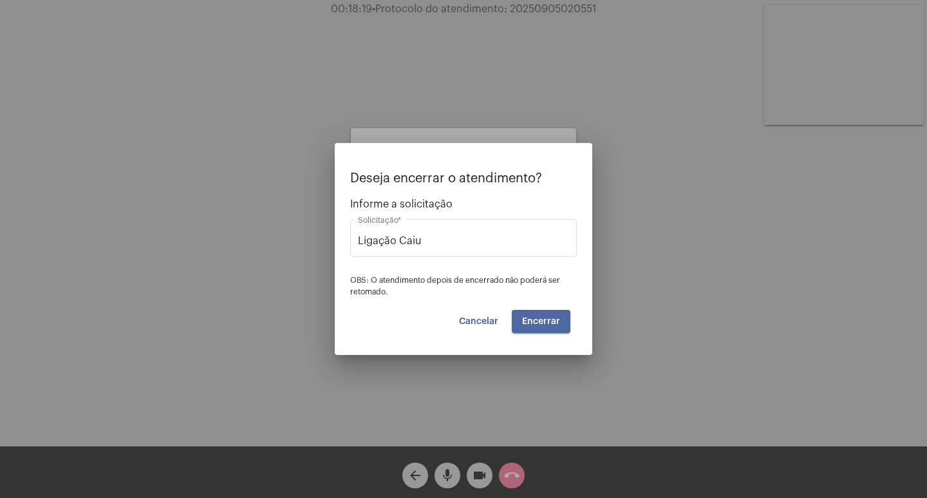
click at [538, 317] on span "Encerrar" at bounding box center [541, 321] width 38 height 9
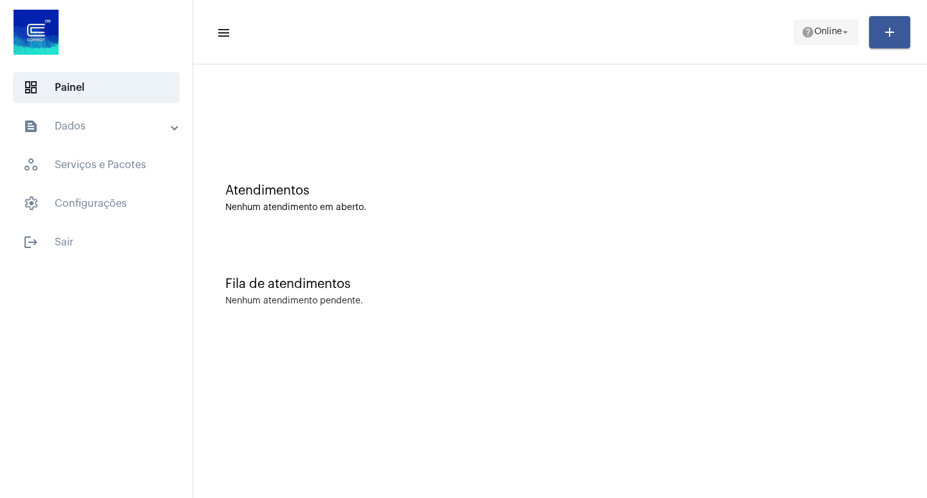
click at [805, 39] on span "help Online arrow_drop_down" at bounding box center [827, 31] width 50 height 23
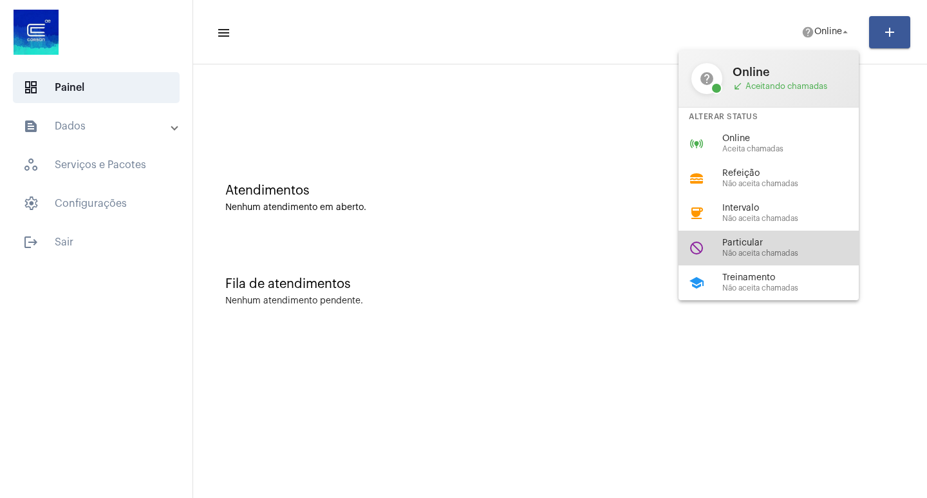
click at [691, 233] on div "do_not_disturb Particular Não aceita chamadas" at bounding box center [779, 247] width 201 height 35
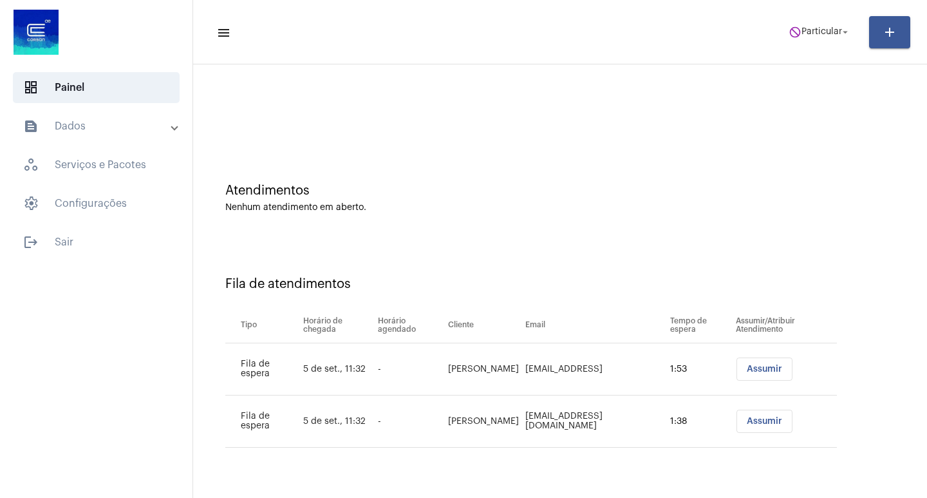
click at [750, 366] on span "Assumir" at bounding box center [764, 368] width 35 height 9
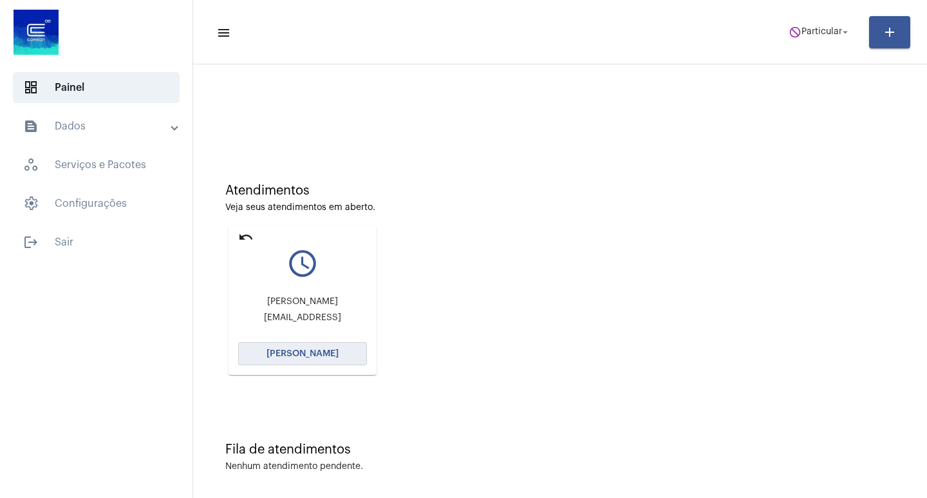
click at [291, 348] on button "[PERSON_NAME]" at bounding box center [302, 353] width 129 height 23
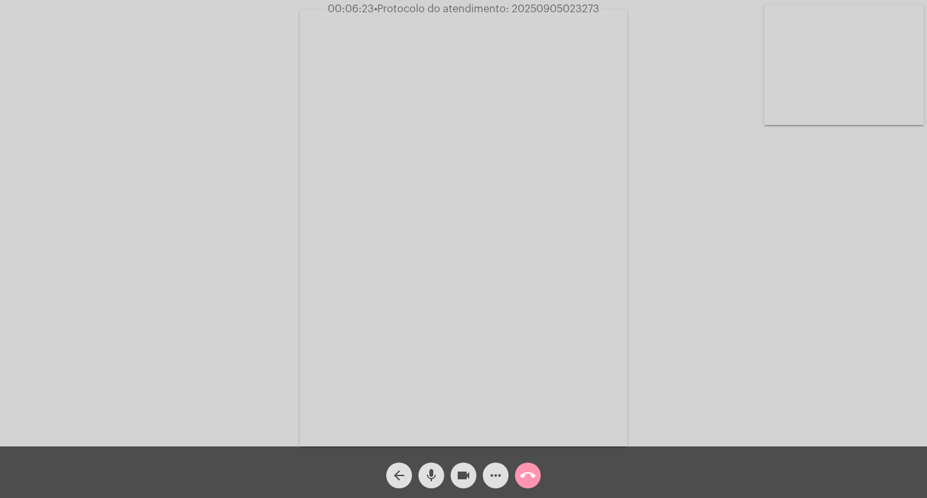
click at [460, 467] on span "videocam" at bounding box center [463, 475] width 15 height 26
click at [464, 476] on mat-icon "videocam_off" at bounding box center [463, 474] width 15 height 15
click at [560, 10] on span "• Protocolo do atendimento: 20250905023273" at bounding box center [485, 9] width 225 height 10
click at [559, 10] on span "• Protocolo do atendimento: 20250905023273" at bounding box center [485, 9] width 225 height 10
copy span "20250905023273"
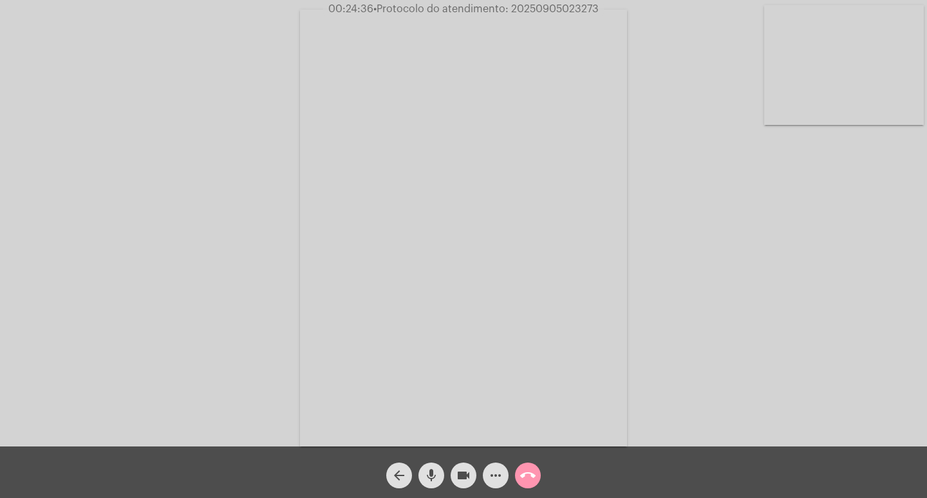
click at [796, 307] on div "Acessando Câmera e Microfone..." at bounding box center [463, 226] width 925 height 446
click at [537, 473] on button "call_end" at bounding box center [528, 475] width 26 height 26
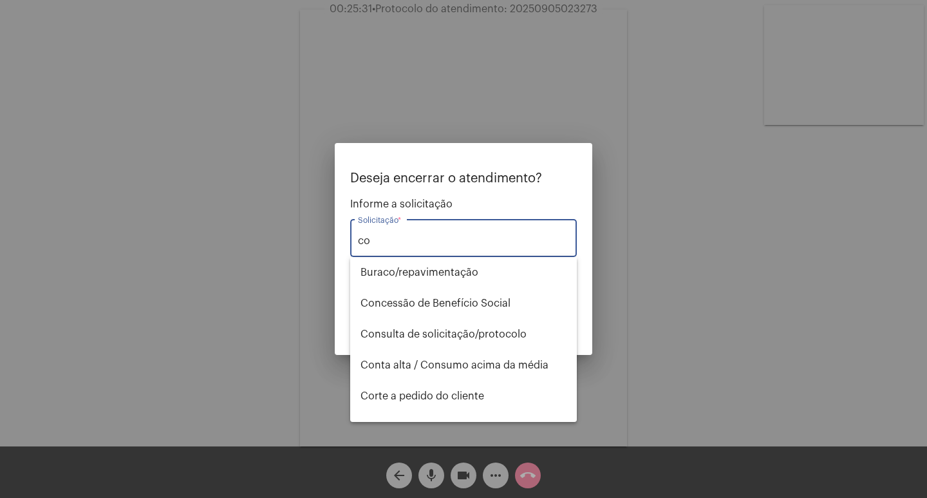
type input "c"
type input "i"
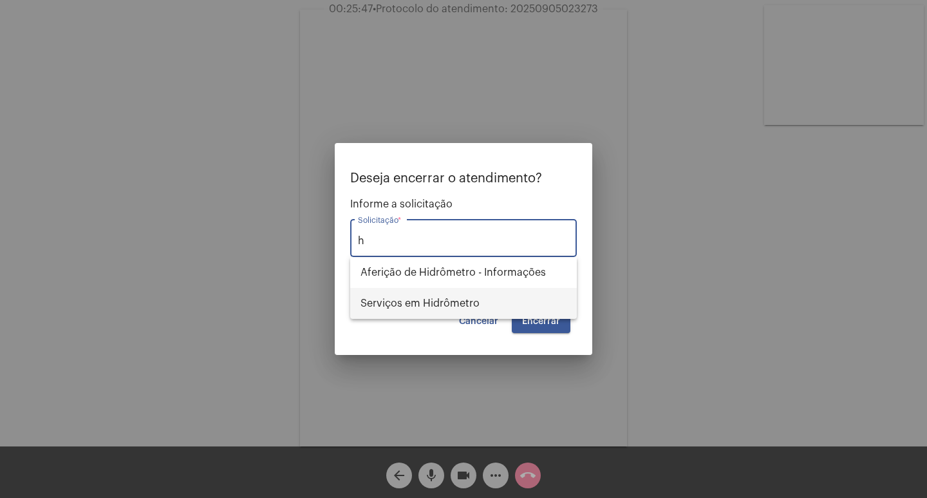
click at [464, 303] on span "Serviços em Hidrômetro" at bounding box center [464, 303] width 206 height 31
type input "Serviços em Hidrômetro"
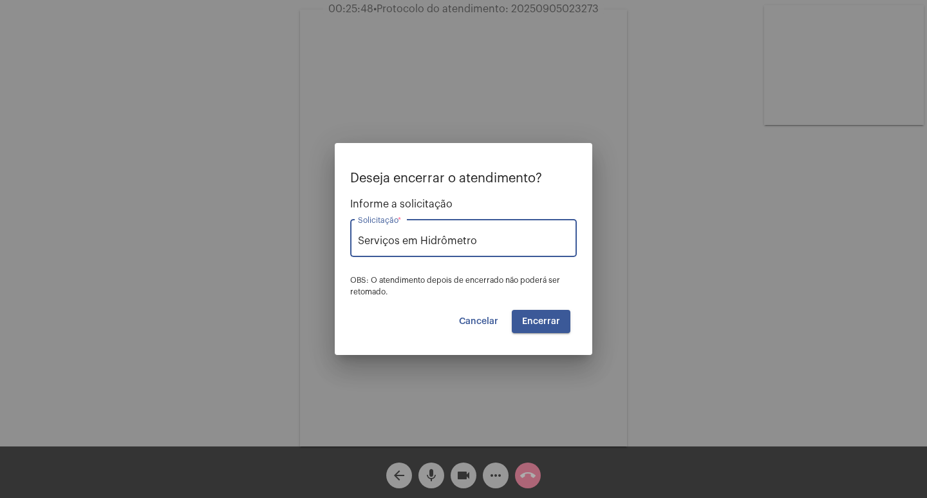
click at [527, 323] on span "Encerrar" at bounding box center [541, 321] width 38 height 9
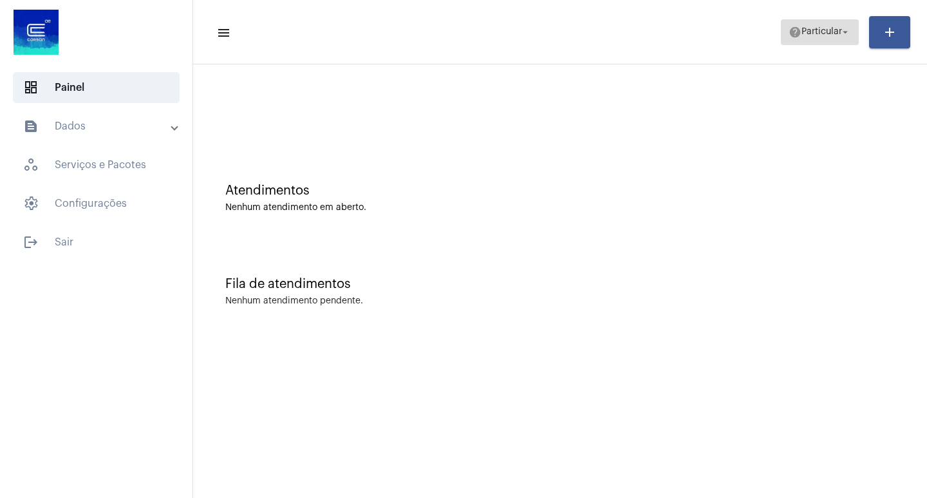
click at [789, 24] on span "help Particular arrow_drop_down" at bounding box center [820, 31] width 62 height 23
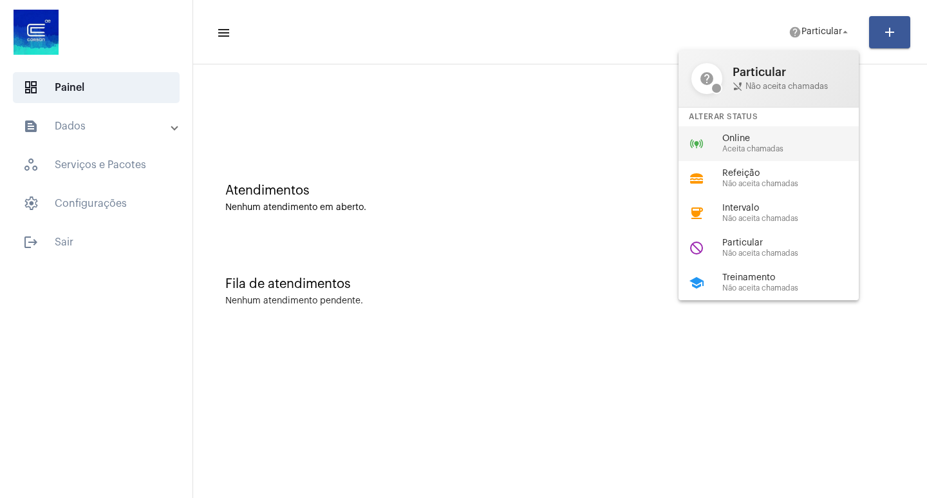
click at [763, 145] on span "Aceita chamadas" at bounding box center [795, 149] width 147 height 8
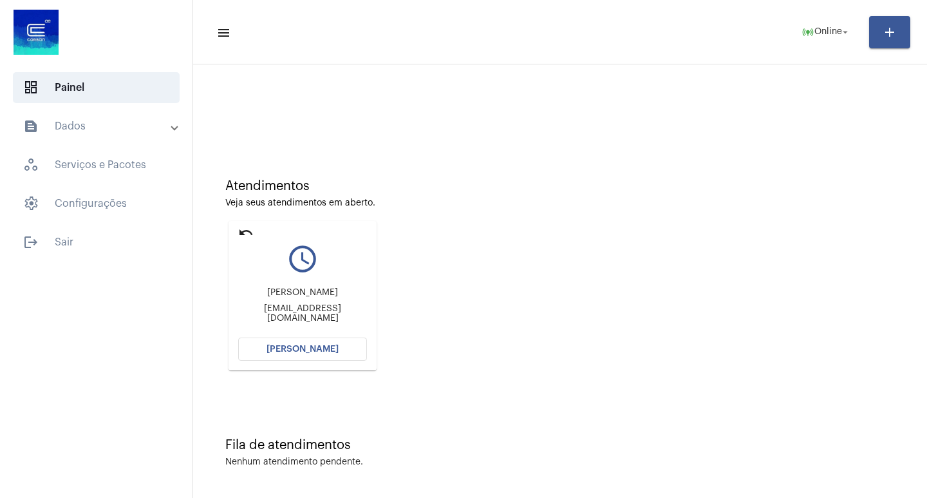
scroll to position [6, 0]
click at [307, 353] on button "[PERSON_NAME]" at bounding box center [302, 347] width 129 height 23
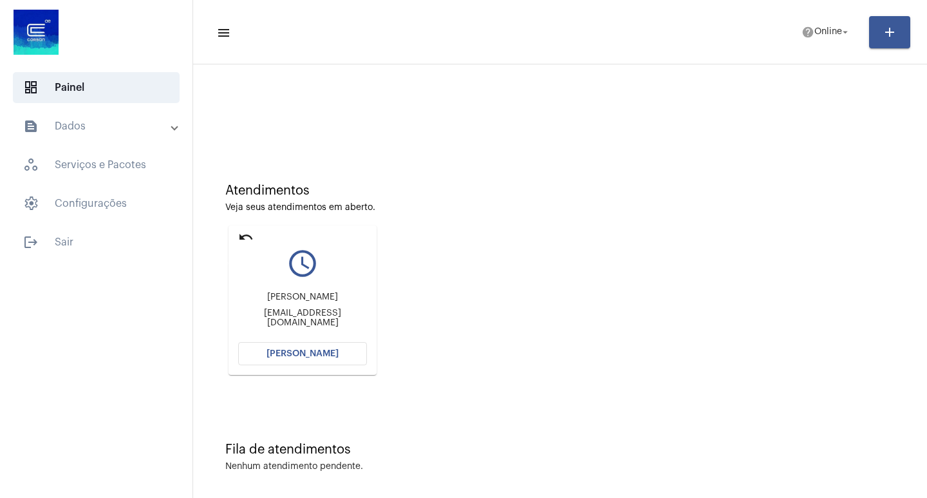
click at [239, 240] on mat-icon "undo" at bounding box center [245, 236] width 15 height 15
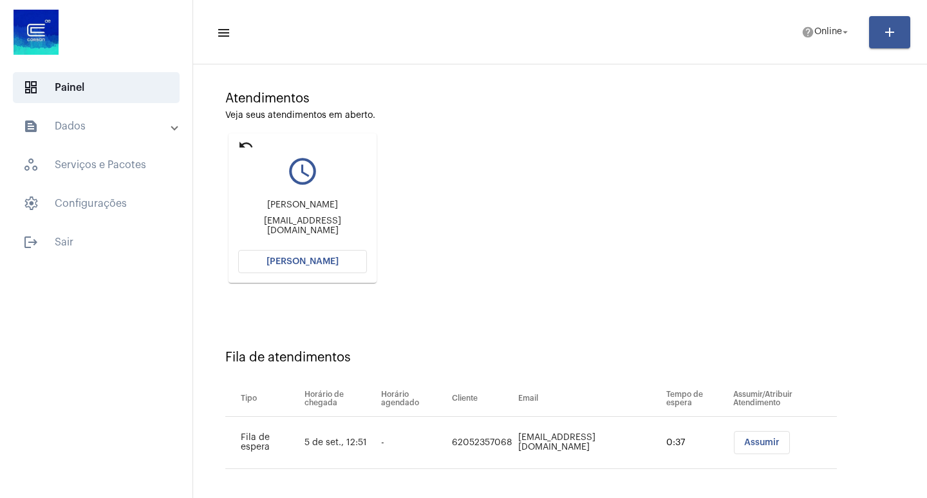
scroll to position [98, 0]
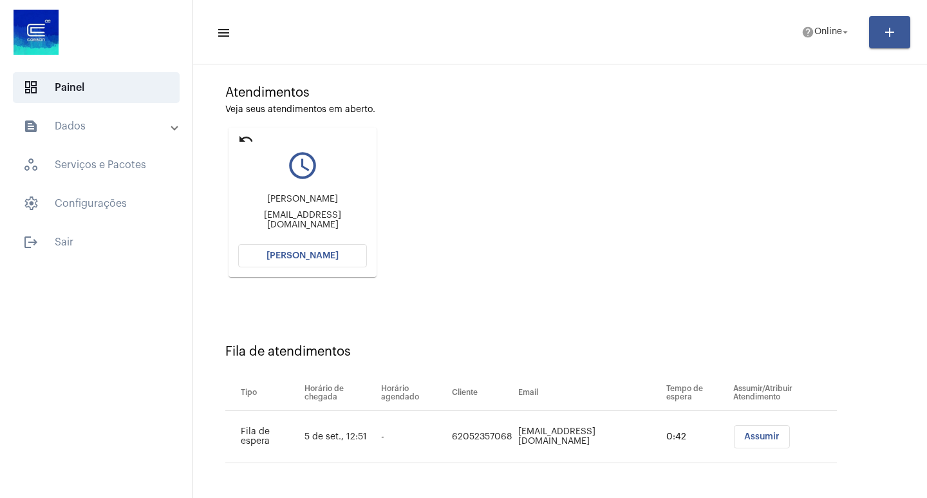
click at [332, 257] on span "[PERSON_NAME]" at bounding box center [303, 255] width 72 height 9
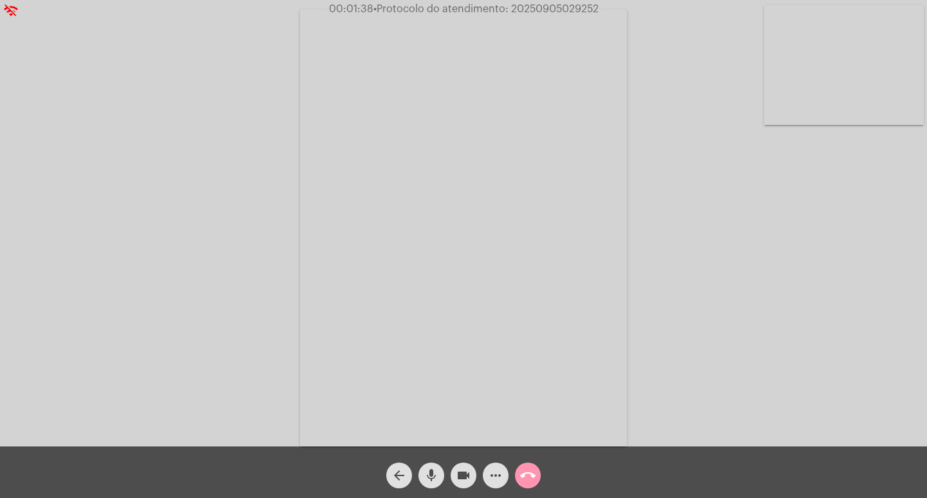
click at [114, 280] on div "Acessando Câmera e Microfone..." at bounding box center [463, 226] width 925 height 446
click at [498, 478] on mat-icon "more_horiz" at bounding box center [495, 474] width 15 height 15
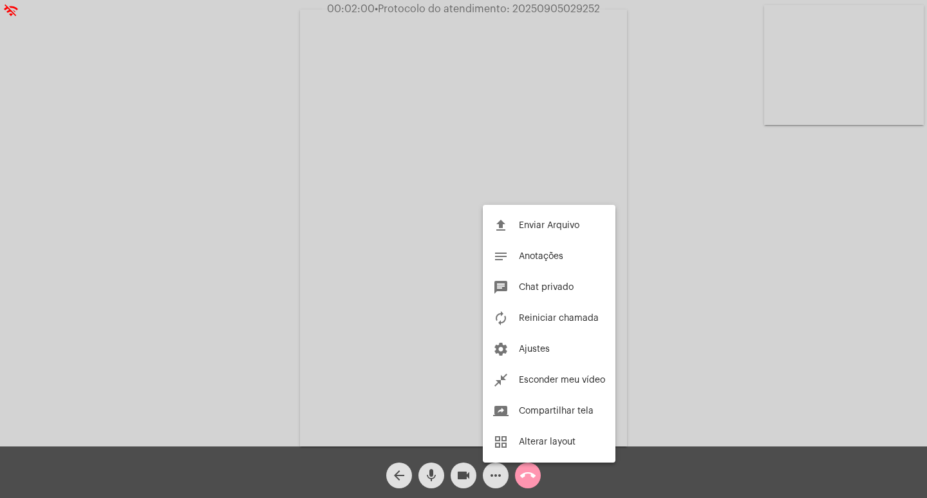
click at [261, 250] on div at bounding box center [463, 249] width 927 height 498
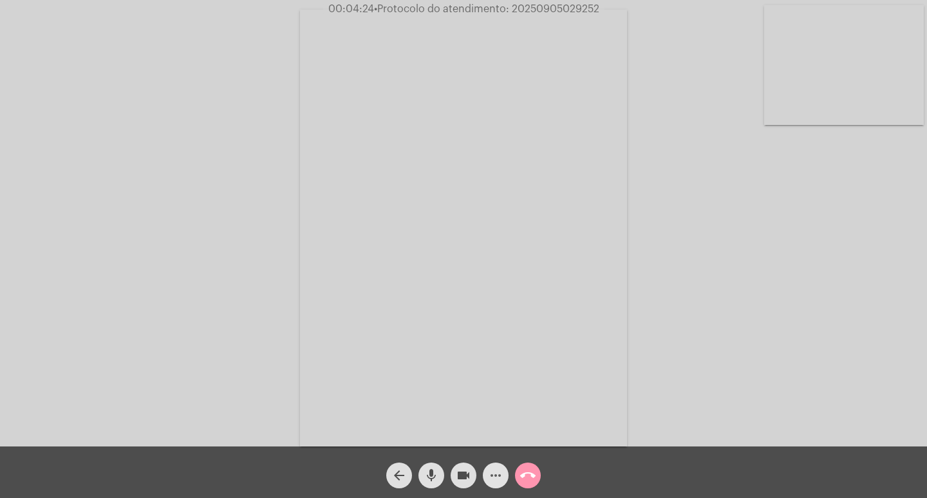
click at [491, 467] on mat-icon "more_horiz" at bounding box center [495, 474] width 15 height 15
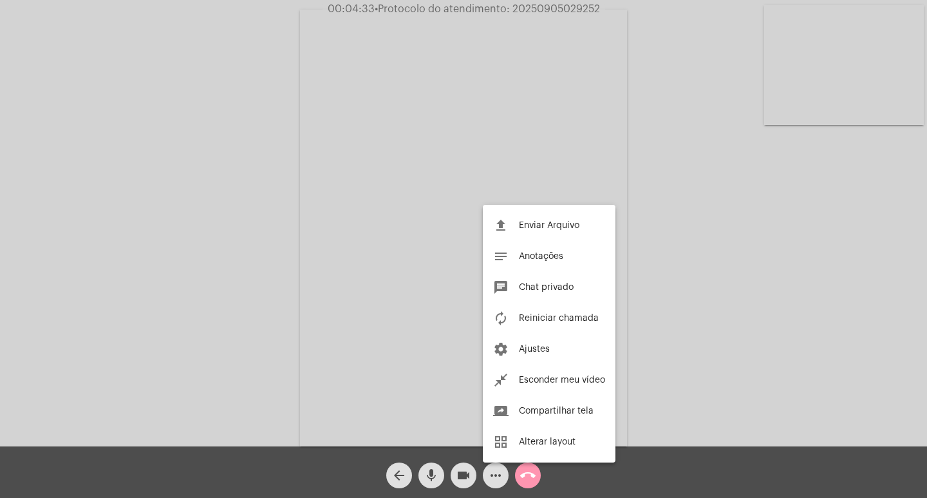
click at [878, 364] on div at bounding box center [463, 249] width 927 height 498
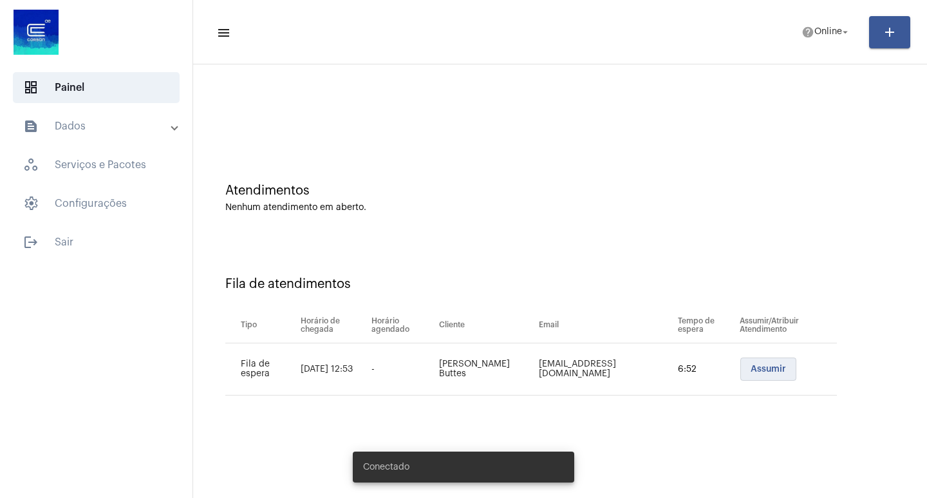
click at [760, 361] on button "Assumir" at bounding box center [768, 368] width 56 height 23
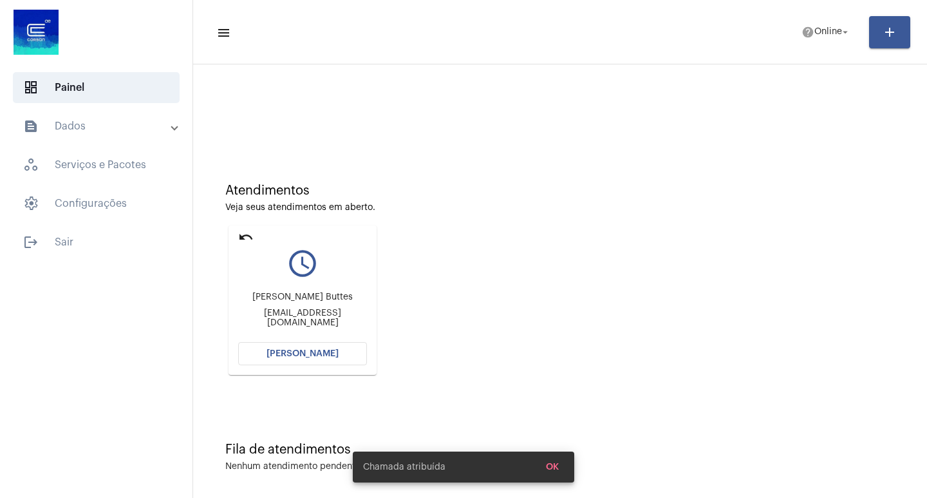
click at [340, 346] on button "[PERSON_NAME]" at bounding box center [302, 353] width 129 height 23
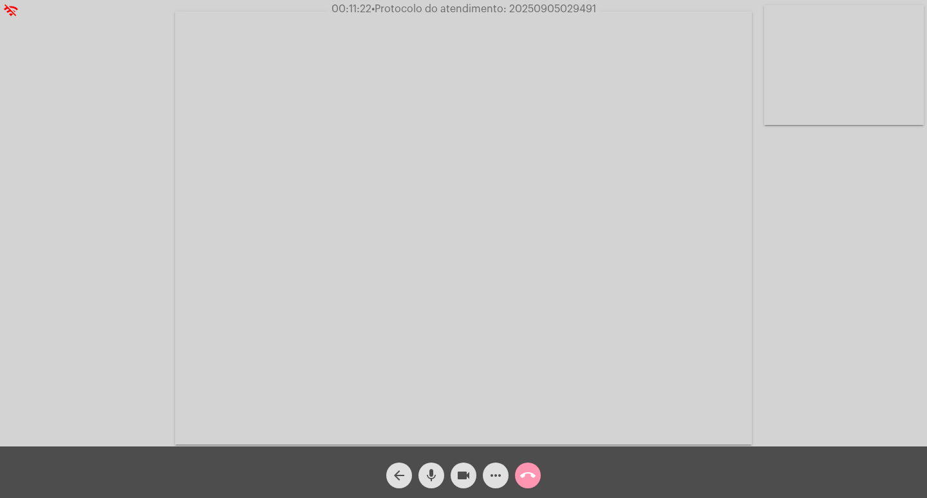
click at [455, 476] on button "videocam" at bounding box center [464, 475] width 26 height 26
click at [453, 469] on button "videocam_off" at bounding box center [464, 475] width 26 height 26
click at [460, 473] on mat-icon "videocam" at bounding box center [463, 474] width 15 height 15
click at [466, 472] on mat-icon "videocam_off" at bounding box center [463, 474] width 15 height 15
click at [457, 473] on mat-icon "videocam" at bounding box center [463, 474] width 15 height 15
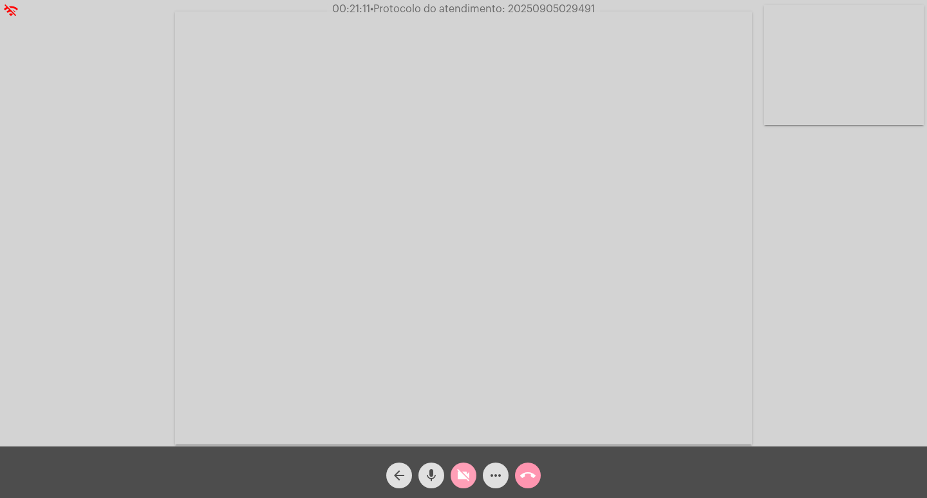
click at [467, 473] on mat-icon "videocam_off" at bounding box center [463, 474] width 15 height 15
click at [431, 476] on mat-icon "mic" at bounding box center [431, 474] width 15 height 15
click at [431, 476] on mat-icon "mic_off" at bounding box center [431, 474] width 15 height 15
click at [431, 476] on mat-icon "mic" at bounding box center [431, 474] width 15 height 15
click at [500, 468] on mat-icon "more_horiz" at bounding box center [495, 474] width 15 height 15
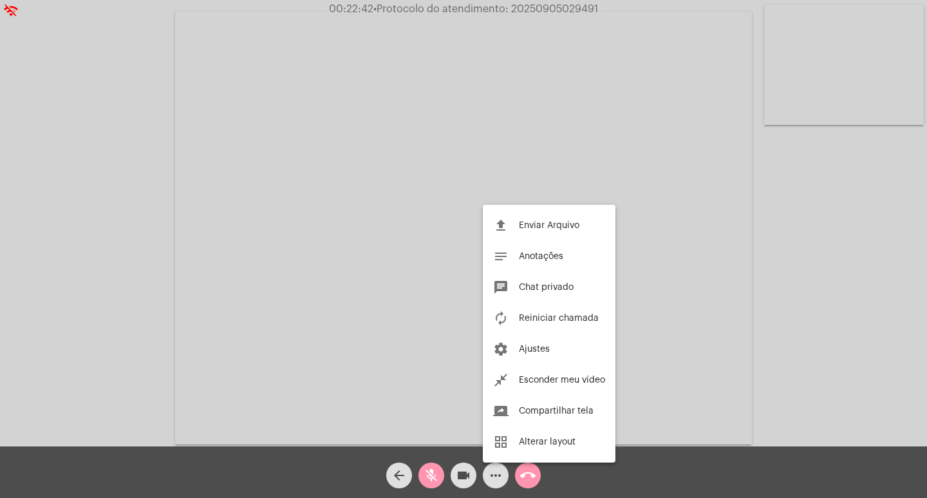
click at [427, 479] on div at bounding box center [463, 249] width 927 height 498
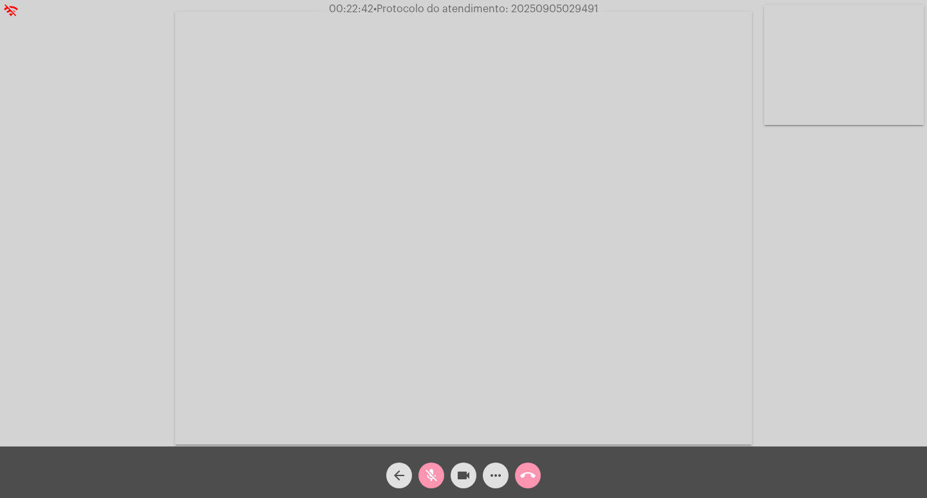
click at [427, 479] on mat-icon "mic_off" at bounding box center [431, 474] width 15 height 15
click at [496, 474] on mat-icon "more_horiz" at bounding box center [495, 474] width 15 height 15
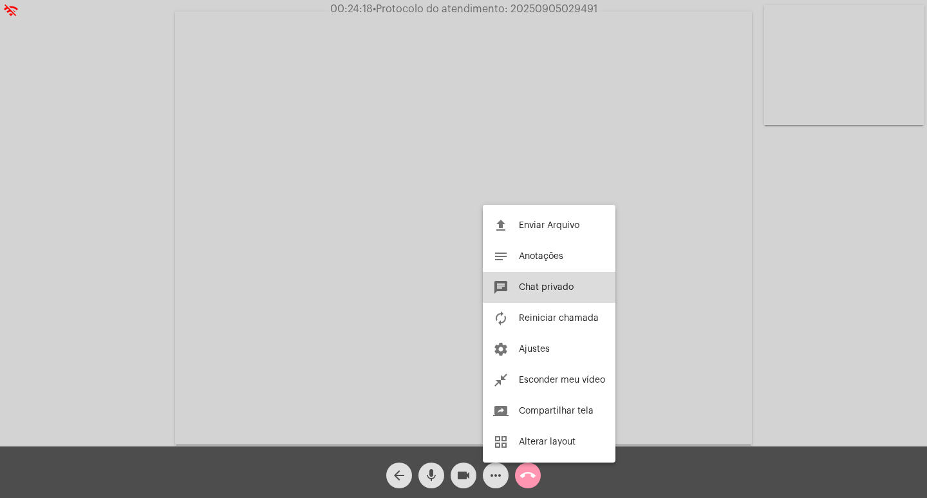
click at [558, 288] on span "Chat privado" at bounding box center [546, 287] width 55 height 9
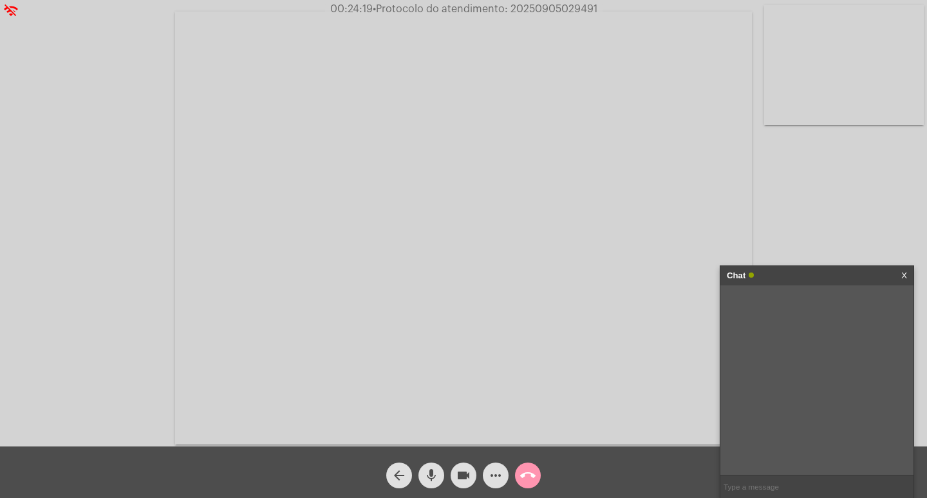
click at [781, 478] on input "text" at bounding box center [816, 486] width 193 height 23
paste input "0800 646 6444"
type input "0800 646 6444"
click at [579, 13] on span "• Protocolo do atendimento: 20250905029491" at bounding box center [485, 9] width 225 height 10
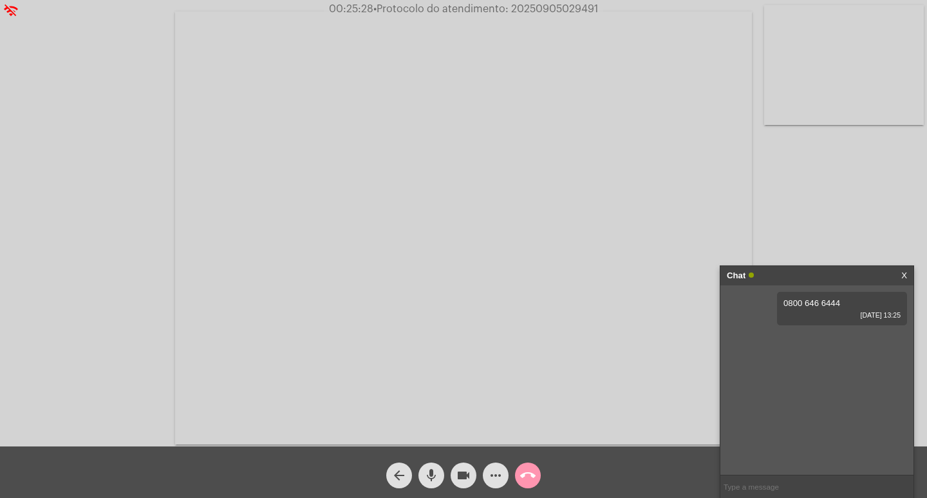
copy span "20250905029491"
click at [532, 486] on span "call_end" at bounding box center [527, 475] width 15 height 26
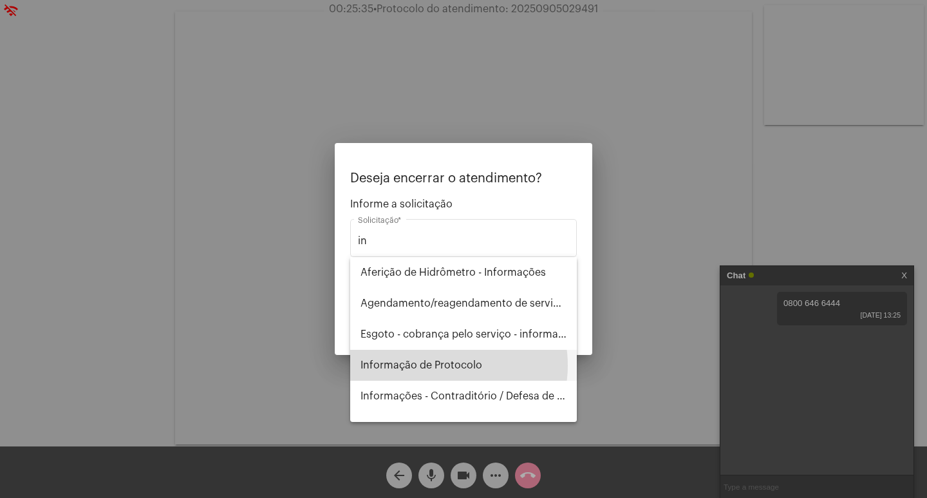
click at [440, 365] on span "Informação de Protocolo" at bounding box center [464, 365] width 206 height 31
type input "Informação de Protocolo"
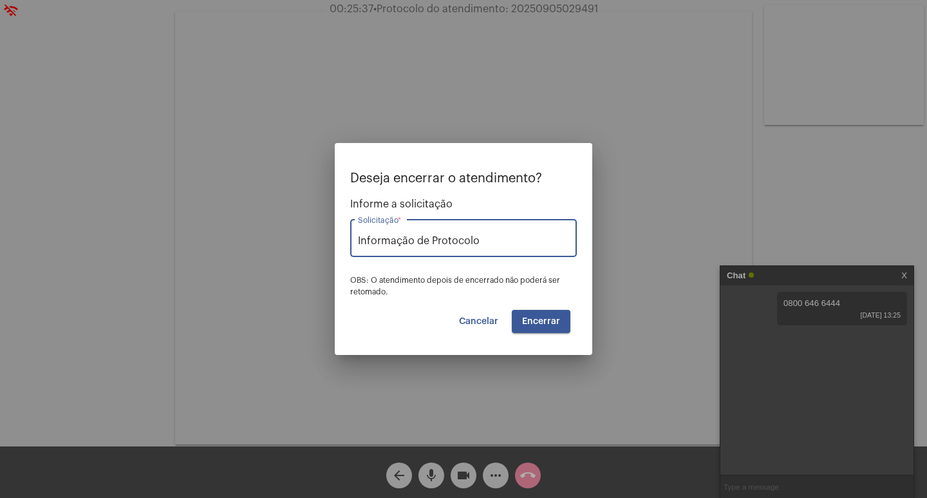
click at [534, 328] on button "Encerrar" at bounding box center [541, 321] width 59 height 23
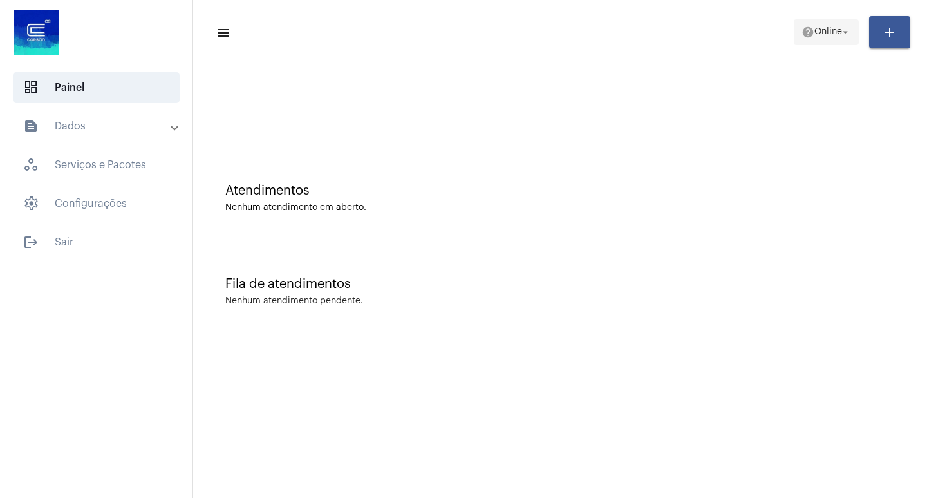
click at [822, 30] on span "Online" at bounding box center [828, 32] width 28 height 9
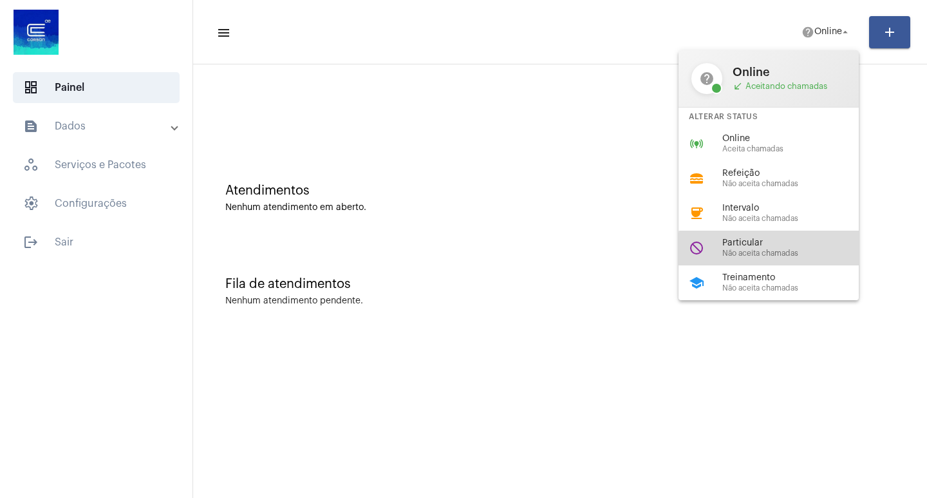
click at [782, 249] on span "Não aceita chamadas" at bounding box center [795, 253] width 147 height 8
